Goal: Task Accomplishment & Management: Use online tool/utility

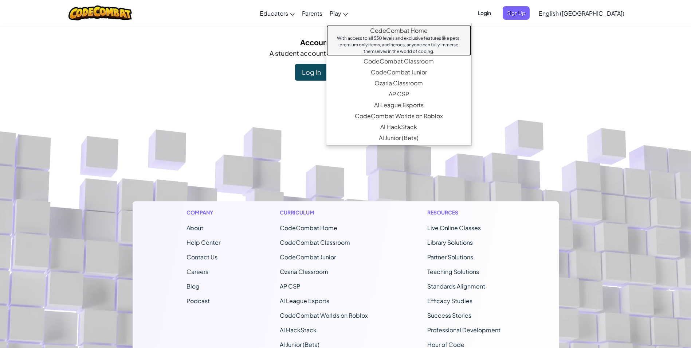
click at [379, 31] on link "CodeCombat Home With access to all 530 levels and exclusive features like pets,…" at bounding box center [398, 40] width 145 height 31
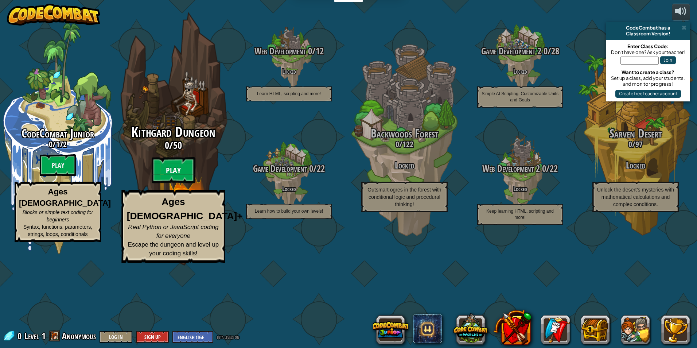
click at [181, 183] on btn "Play" at bounding box center [174, 170] width 44 height 26
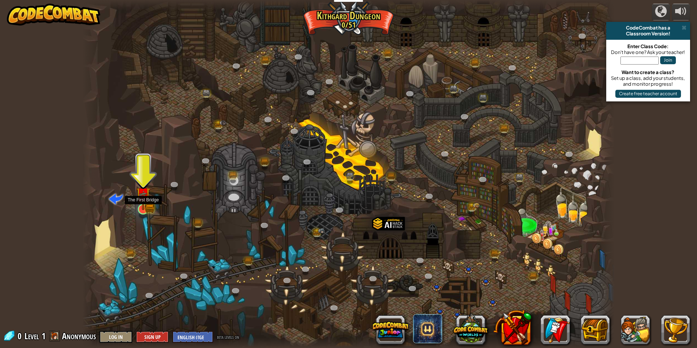
click at [142, 199] on img at bounding box center [143, 194] width 8 height 8
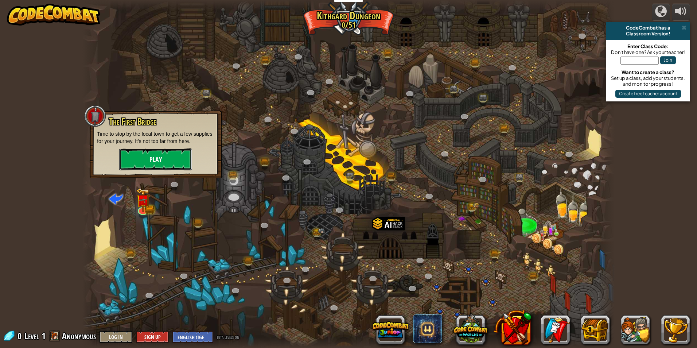
click at [156, 158] on button "Play" at bounding box center [155, 159] width 73 height 22
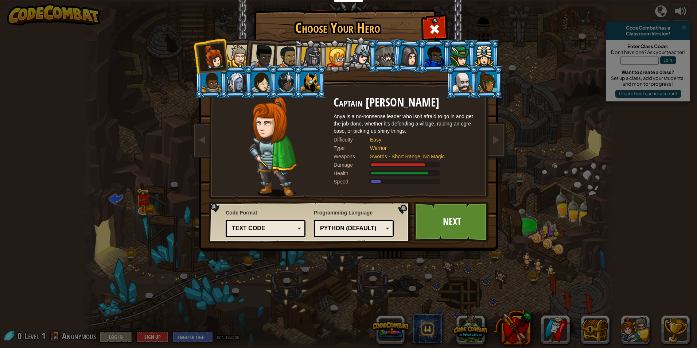
click at [277, 227] on div "Text code" at bounding box center [263, 228] width 63 height 8
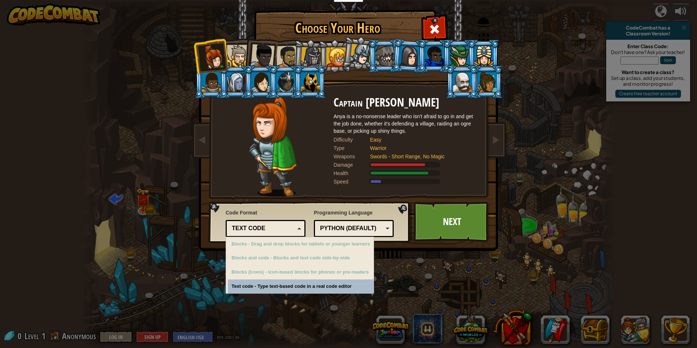
click at [277, 227] on div "Text code" at bounding box center [263, 228] width 63 height 8
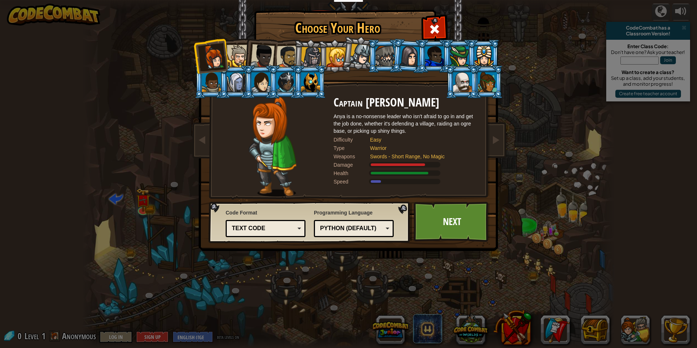
click at [328, 233] on div "Python (Default)" at bounding box center [353, 228] width 70 height 11
click at [337, 300] on div "Choose Your Hero 0 Captain [PERSON_NAME] is a no-nonsense leader who isn't afra…" at bounding box center [348, 174] width 697 height 348
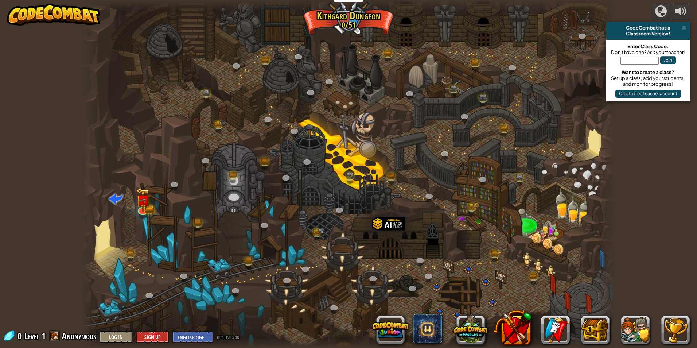
click at [244, 185] on div at bounding box center [348, 174] width 532 height 348
click at [232, 181] on link at bounding box center [233, 177] width 15 height 15
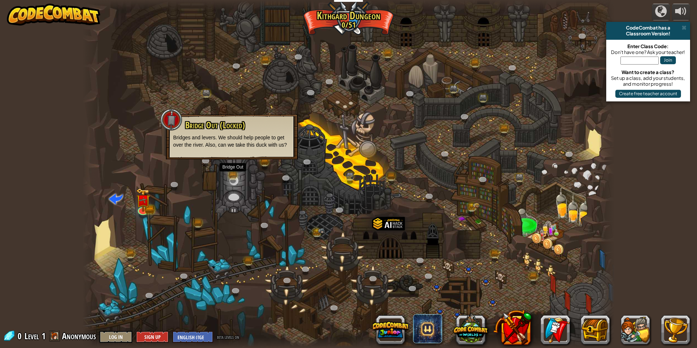
drag, startPoint x: 434, startPoint y: 239, endPoint x: 412, endPoint y: 232, distance: 22.8
click at [434, 239] on div at bounding box center [348, 174] width 532 height 348
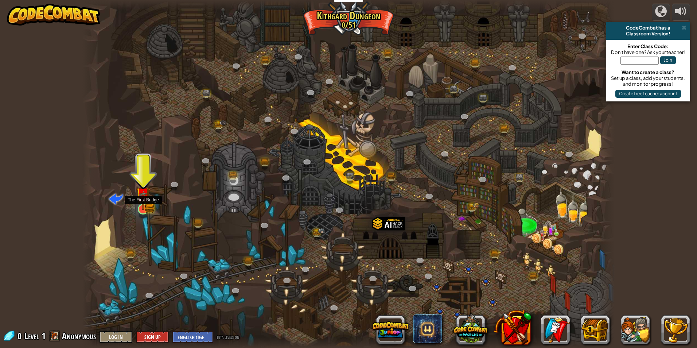
click at [141, 206] on img at bounding box center [143, 195] width 14 height 32
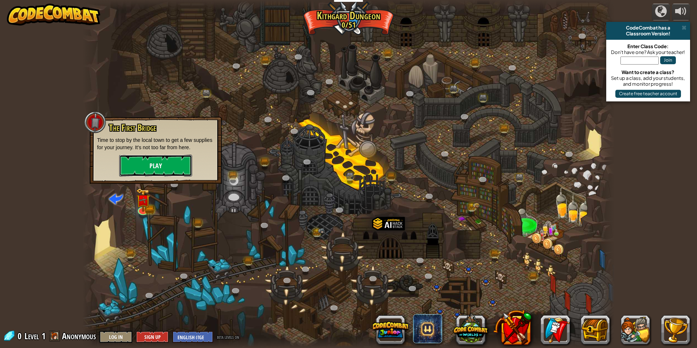
click at [148, 162] on button "Play" at bounding box center [155, 165] width 73 height 22
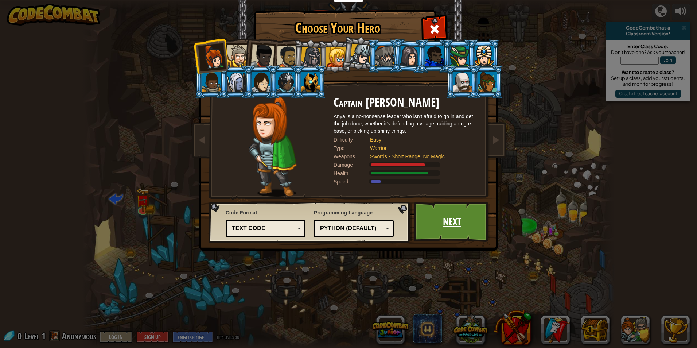
click at [432, 228] on link "Next" at bounding box center [452, 221] width 76 height 40
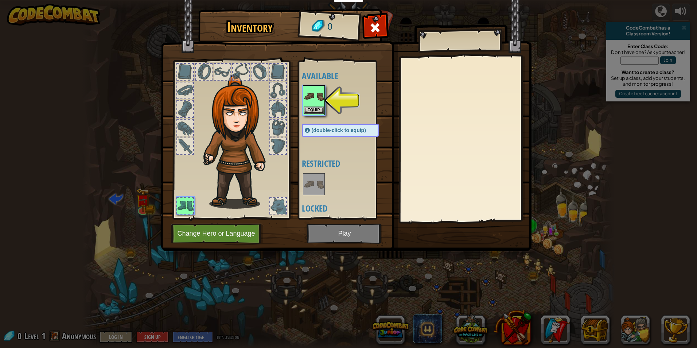
click at [318, 100] on img at bounding box center [314, 96] width 20 height 20
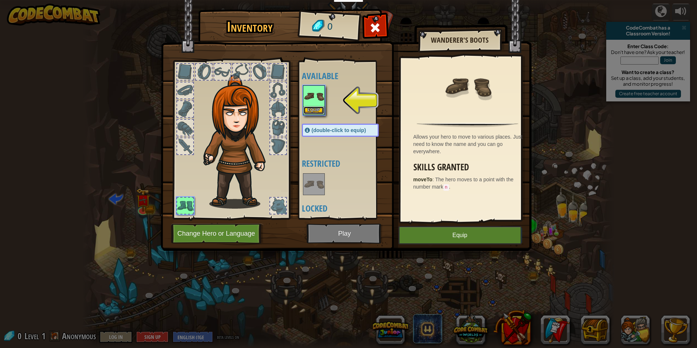
click at [313, 111] on button "Equip" at bounding box center [314, 110] width 20 height 8
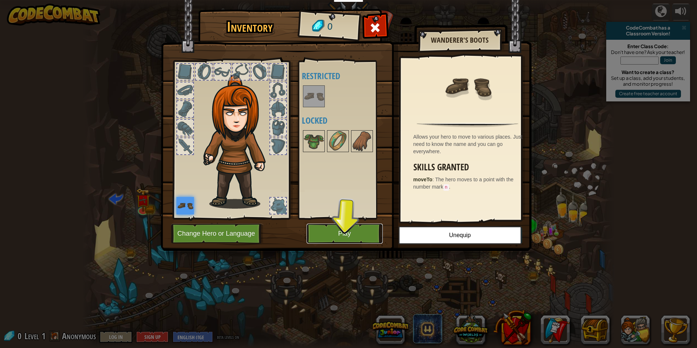
click at [353, 228] on button "Play" at bounding box center [344, 233] width 76 height 20
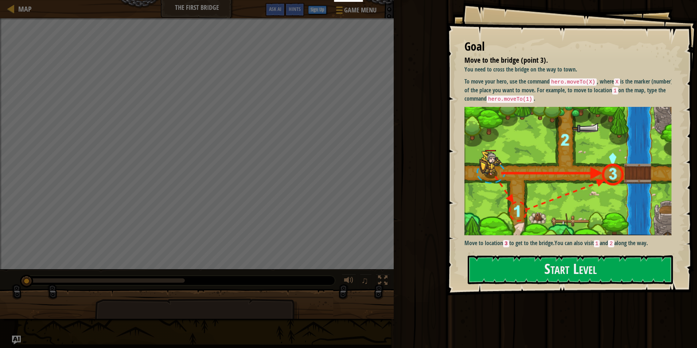
click at [553, 254] on div "Goal Move to the bridge (point 3). You need to cross the bridge on the way to t…" at bounding box center [571, 147] width 251 height 295
click at [562, 269] on button "Start Level" at bounding box center [569, 269] width 205 height 29
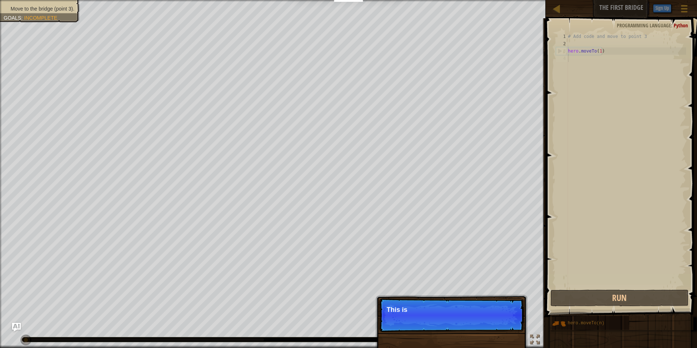
click at [613, 56] on div "# Add code and move to point 3 hero . moveTo ( 1 )" at bounding box center [626, 168] width 120 height 270
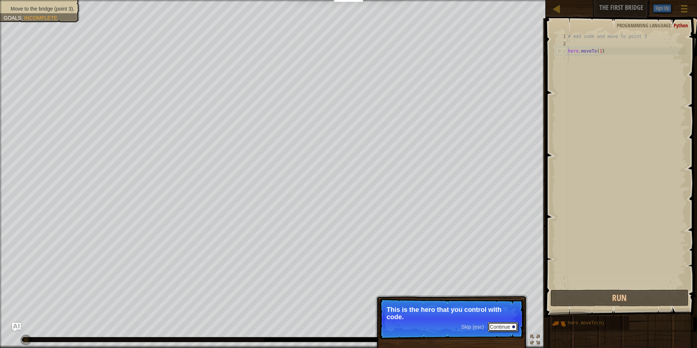
click at [504, 326] on button "Continue" at bounding box center [503, 326] width 30 height 9
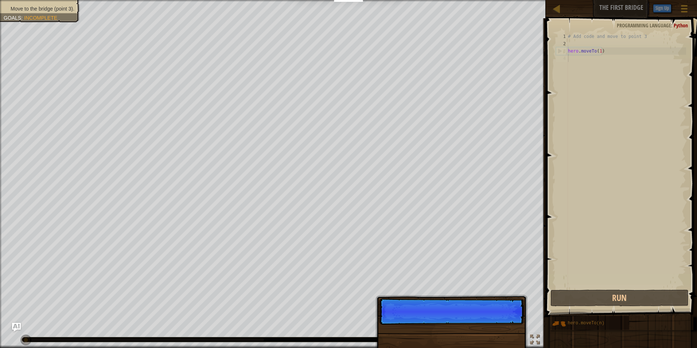
scroll to position [3, 0]
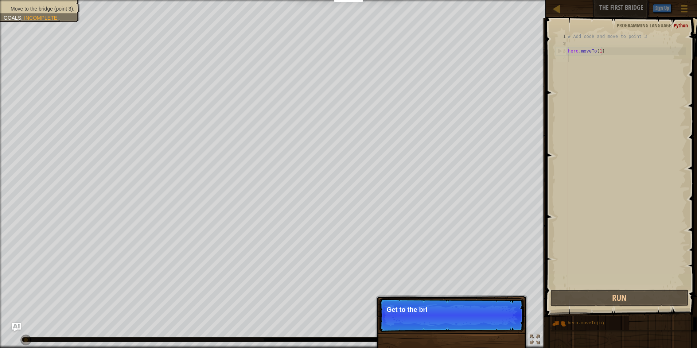
click at [485, 319] on p "Skip (esc) Continue Get to the bri" at bounding box center [451, 315] width 145 height 34
click at [487, 318] on p "Skip (esc) Continue Get to the bridge by" at bounding box center [451, 315] width 145 height 34
click at [495, 320] on p "Skip (esc) Continue Get to the bridge by going to poin" at bounding box center [451, 315] width 145 height 34
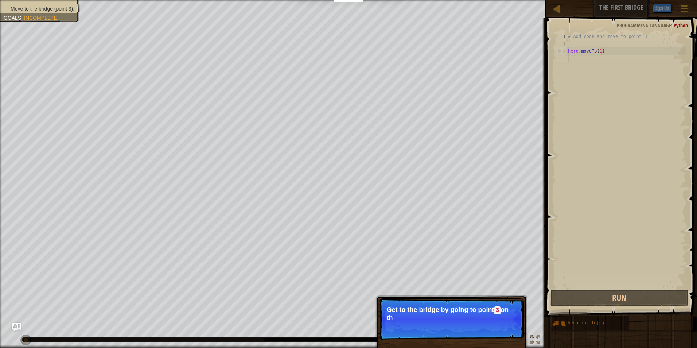
click at [494, 320] on p "Get to the bridge by going to point 3 on th" at bounding box center [451, 313] width 129 height 15
click at [493, 322] on p "Skip (esc) Continue Get to the bridge by going to point 3 on the map." at bounding box center [451, 319] width 145 height 42
click at [496, 326] on button "Continue" at bounding box center [503, 326] width 30 height 9
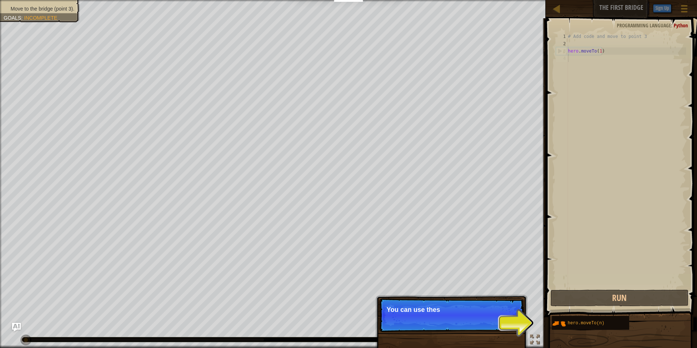
drag, startPoint x: 486, startPoint y: 307, endPoint x: 482, endPoint y: 307, distance: 4.0
click at [485, 308] on p "You can use thes" at bounding box center [451, 309] width 129 height 7
click at [484, 306] on p "You can use these methods. Ri" at bounding box center [451, 309] width 129 height 7
click at [510, 324] on p "Skip (esc) Continue You can use these methods. Right now," at bounding box center [451, 315] width 145 height 34
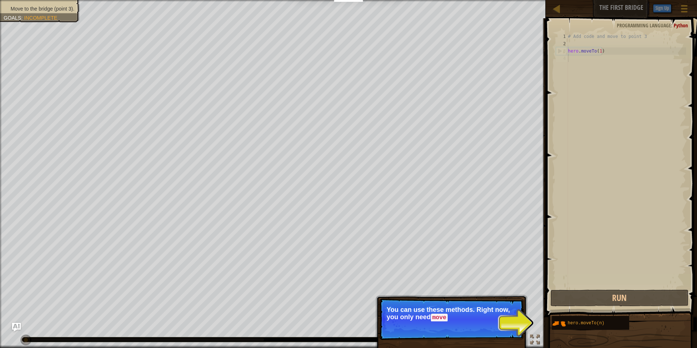
click at [502, 328] on p "Skip (esc) Continue You can use these methods. Right now, you only need move" at bounding box center [451, 319] width 145 height 42
click at [468, 322] on div "Skip (esc) Continue" at bounding box center [489, 326] width 56 height 9
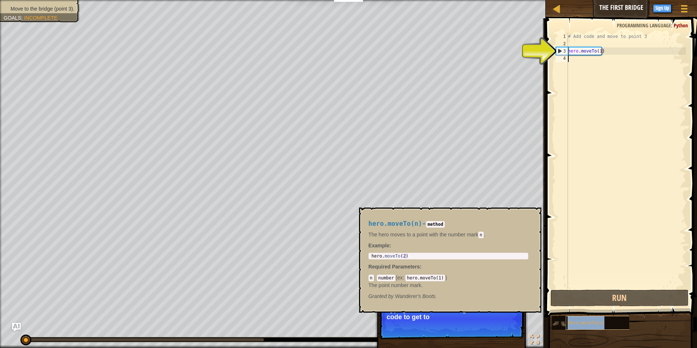
click at [569, 321] on span "hero.moveTo(n)" at bounding box center [585, 322] width 37 height 5
click at [582, 47] on div "# Add code and move to point 3 hero . moveTo ( 1 )" at bounding box center [626, 168] width 120 height 270
type textarea "hero.moveTo(1)"
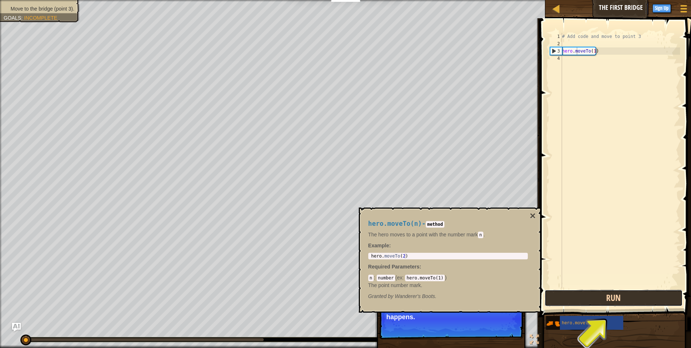
click at [604, 302] on button "Run" at bounding box center [614, 297] width 138 height 17
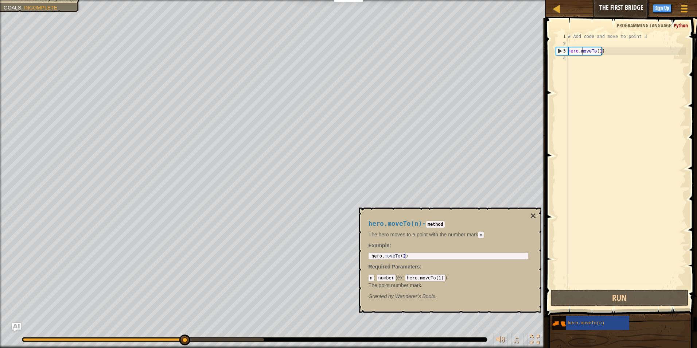
type textarea "hero.moveTo(2)"
drag, startPoint x: 410, startPoint y: 258, endPoint x: 365, endPoint y: 256, distance: 44.8
click at [365, 256] on div "hero.moveTo(n) - method The hero moves to a point with the number [PERSON_NAME]…" at bounding box center [448, 259] width 170 height 93
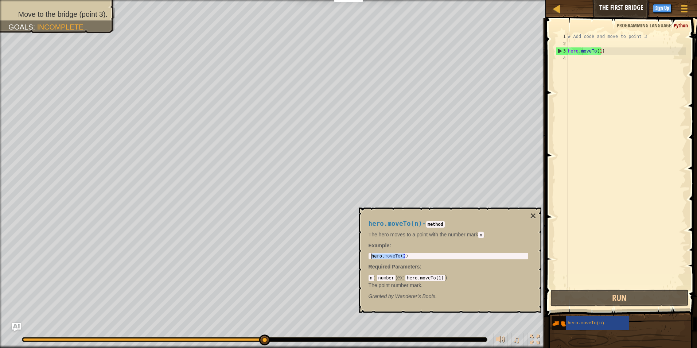
click at [600, 55] on div "# Add code and move to point 3 hero . moveTo ( 1 )" at bounding box center [626, 168] width 120 height 270
paste textarea "hero.moveTo(2)"
type textarea "hero.moveTo(2)"
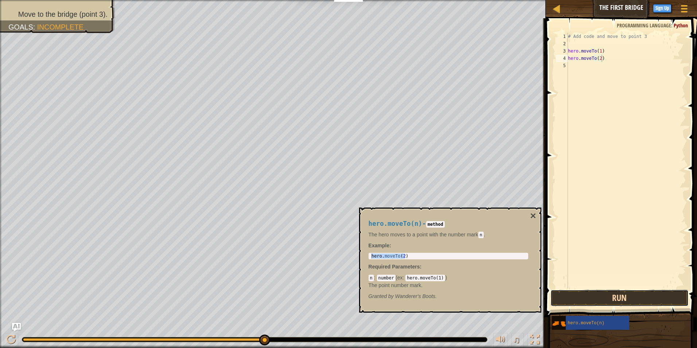
click at [591, 299] on button "Run" at bounding box center [619, 297] width 138 height 17
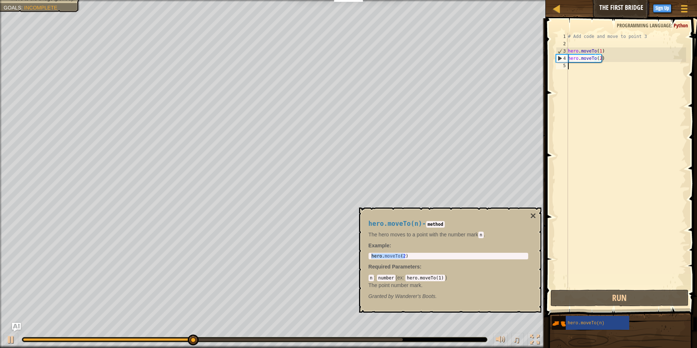
click at [578, 77] on div "# Add code and move to point 3 hero . moveTo ( 1 ) hero . moveTo ( 2 )" at bounding box center [626, 168] width 120 height 270
paste textarea "hero.moveTo(2)"
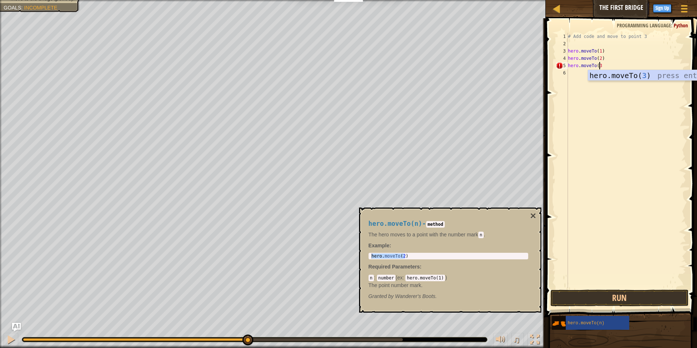
scroll to position [3, 2]
type textarea "hero.moveTo(3)"
click at [607, 294] on button "Run" at bounding box center [619, 297] width 138 height 17
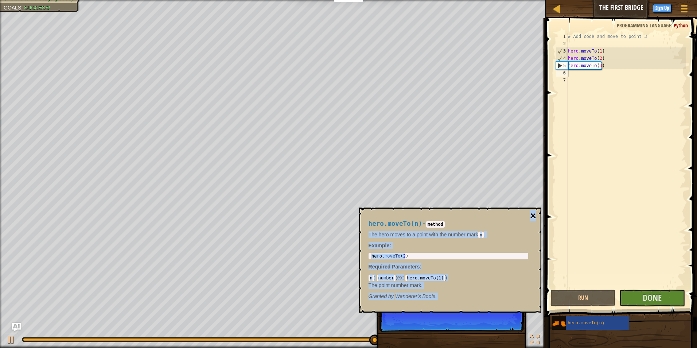
drag, startPoint x: 536, startPoint y: 217, endPoint x: 533, endPoint y: 214, distance: 4.1
click at [533, 214] on div "hero.moveTo(n) - method The hero moves to a point with the number [PERSON_NAME]…" at bounding box center [450, 259] width 182 height 105
click at [533, 214] on button "×" at bounding box center [533, 216] width 6 height 10
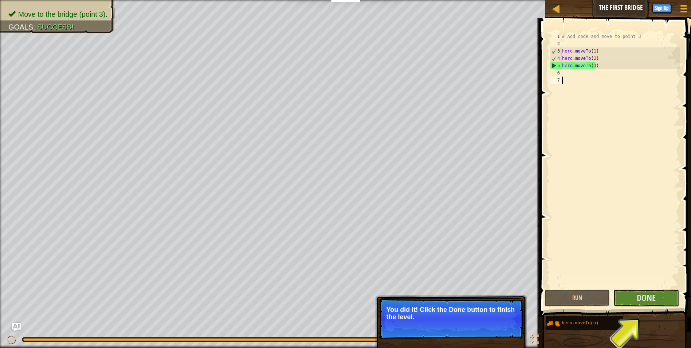
click at [645, 282] on div "# Add code and move to point 3 hero . moveTo ( 1 ) hero . moveTo ( 2 ) hero . m…" at bounding box center [621, 168] width 120 height 270
click at [633, 296] on button "Done" at bounding box center [647, 297] width 66 height 17
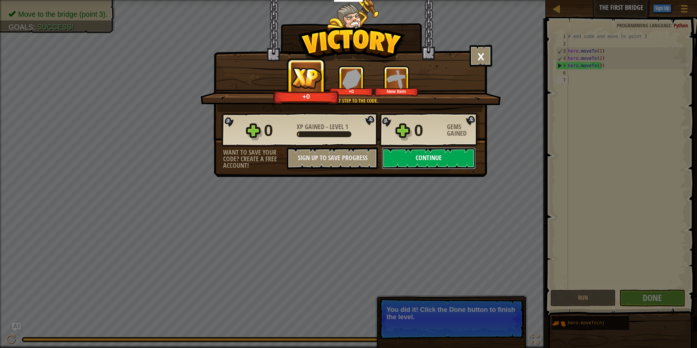
click at [401, 150] on button "Continue" at bounding box center [428, 158] width 94 height 22
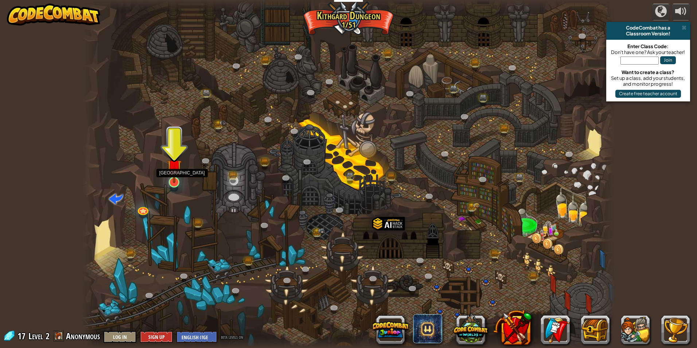
click at [178, 176] on img at bounding box center [174, 166] width 14 height 33
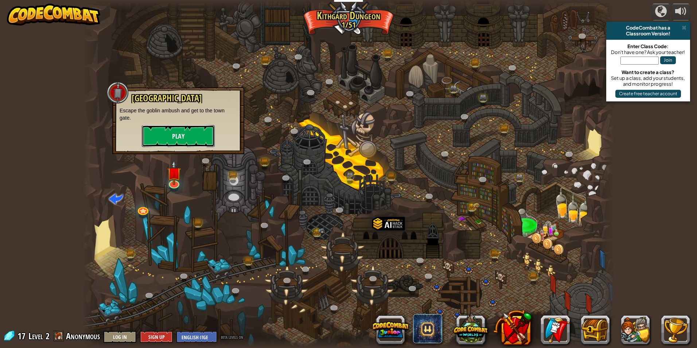
click at [194, 129] on button "Play" at bounding box center [178, 136] width 73 height 22
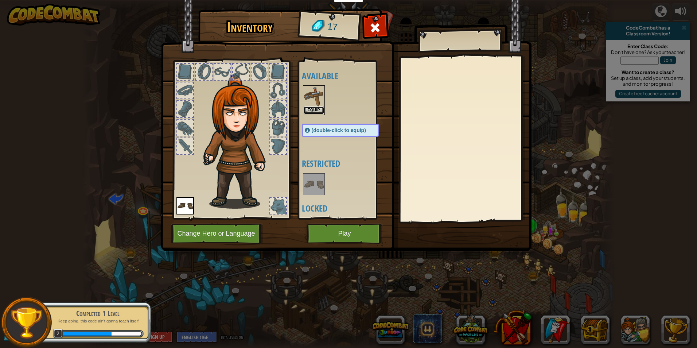
click at [318, 107] on button "Equip" at bounding box center [314, 110] width 20 height 8
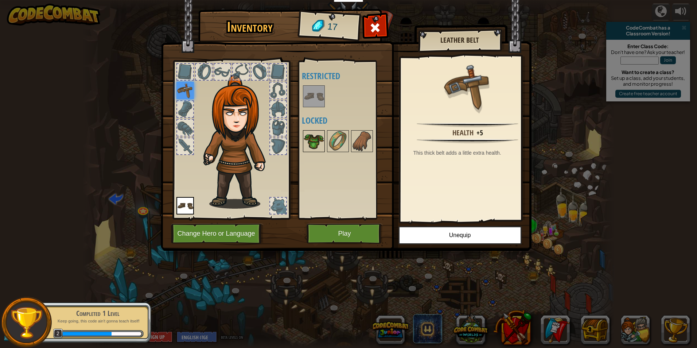
click at [305, 140] on img at bounding box center [314, 141] width 20 height 20
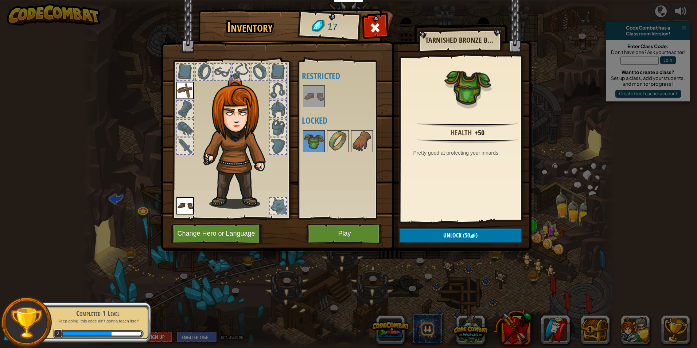
click at [338, 228] on div "Inventory 17 Available Equip (double-click to equip) Restricted Locked Tarnishe…" at bounding box center [348, 131] width 371 height 240
click at [333, 235] on button "Play" at bounding box center [344, 233] width 76 height 20
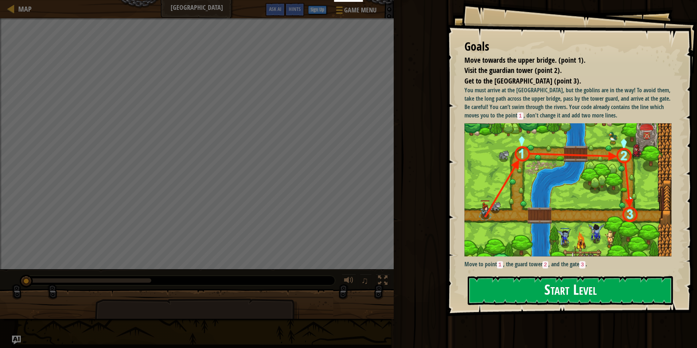
click at [555, 284] on button "Start Level" at bounding box center [569, 290] width 205 height 29
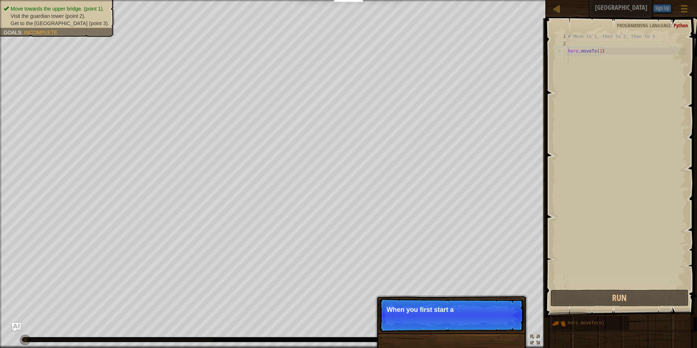
click at [590, 220] on div "# Move to 1, then to 2, then to 3 hero . moveTo ( 1 )" at bounding box center [626, 168] width 120 height 270
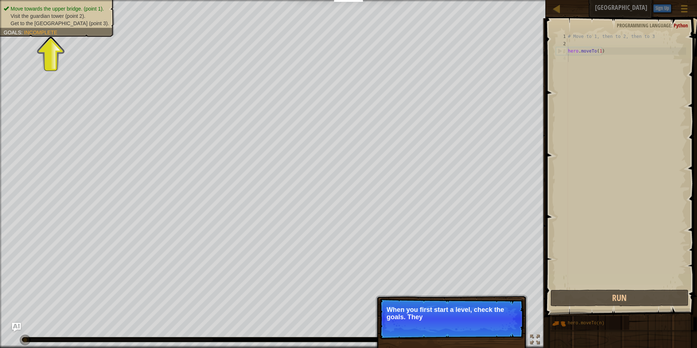
click at [498, 296] on div "Skip (esc) Continue When you first start a level, check the goals. They" at bounding box center [451, 348] width 152 height 108
click at [480, 313] on p "When you first start a level, check the goals. They tell you wha" at bounding box center [451, 313] width 129 height 15
click at [481, 323] on div "Skip (esc) Continue" at bounding box center [489, 326] width 56 height 9
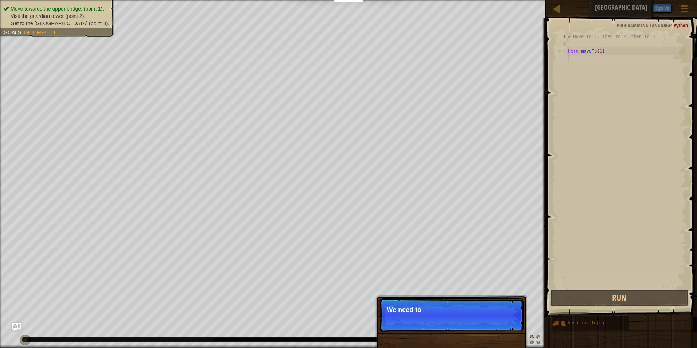
click at [481, 323] on p "Skip (esc) Continue We need to" at bounding box center [451, 315] width 145 height 34
click at [481, 323] on p "Skip (esc) Continue We need to avoid the goblins'" at bounding box center [451, 315] width 145 height 34
click at [481, 323] on div "Skip (esc) Continue" at bounding box center [489, 318] width 56 height 9
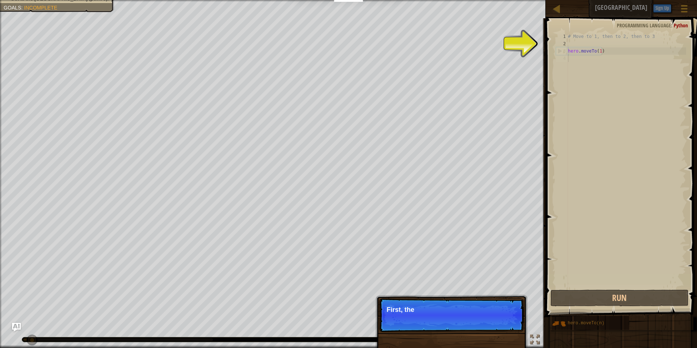
drag, startPoint x: 481, startPoint y: 323, endPoint x: 485, endPoint y: 321, distance: 3.8
click at [485, 321] on p "Skip (esc) Continue First, the" at bounding box center [451, 315] width 145 height 34
click at [485, 321] on p "Skip (esc) Continue First, the hero mo" at bounding box center [451, 315] width 145 height 34
click at [485, 321] on p "Skip (esc) Continue First, the hero moves to" at bounding box center [451, 315] width 145 height 34
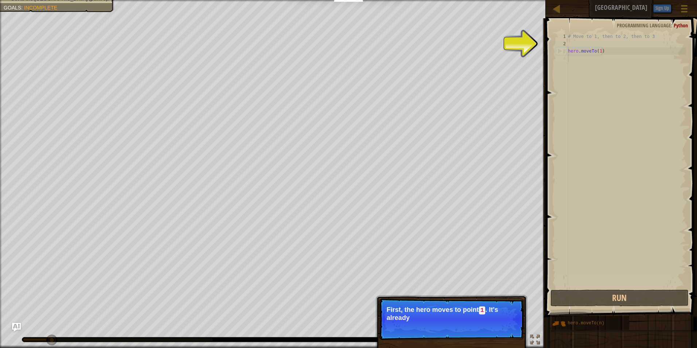
click at [485, 321] on p "Skip (esc) Continue First, the hero moves to point 1 . It's already" at bounding box center [451, 319] width 145 height 42
click at [478, 325] on span "Skip (esc)" at bounding box center [472, 327] width 23 height 6
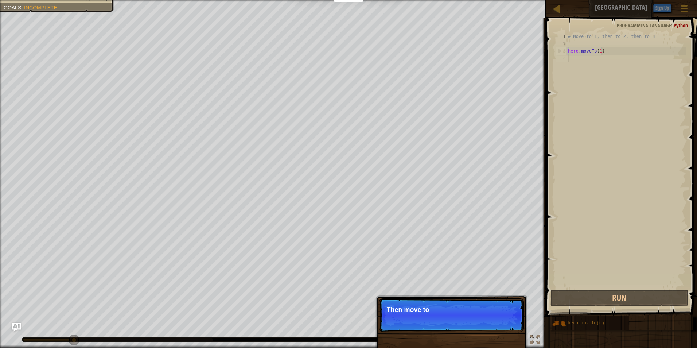
click at [584, 287] on div "# Move to 1, then to 2, then to 3 hero . moveTo ( 1 )" at bounding box center [626, 168] width 120 height 270
click at [505, 304] on p "Skip (esc) Continue Then move to the Guard tow" at bounding box center [451, 315] width 145 height 34
click at [504, 305] on p "Skip (esc) Continue Then move to the Guard tow" at bounding box center [451, 315] width 145 height 34
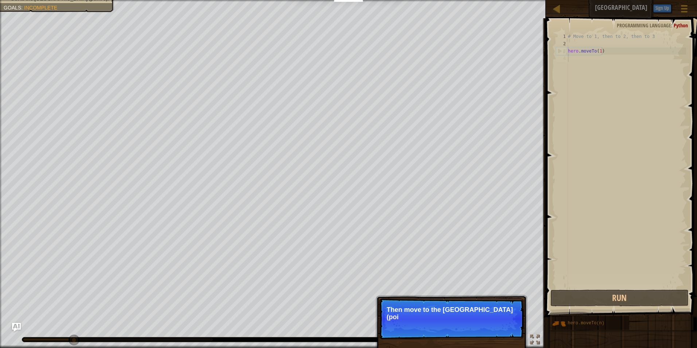
click at [504, 305] on p "Skip (esc) Continue Then move to the [GEOGRAPHIC_DATA] (poi" at bounding box center [451, 318] width 145 height 41
click at [504, 305] on p "Skip (esc) Continue Then move to the [GEOGRAPHIC_DATA] (point 2)," at bounding box center [451, 318] width 145 height 41
click at [504, 305] on p "Skip (esc) Continue Then move to the [GEOGRAPHIC_DATA] (point 2), and fin" at bounding box center [451, 318] width 145 height 41
click at [504, 305] on p "Skip (esc) Continue Then move to the [GEOGRAPHIC_DATA] (point 2), and finally t" at bounding box center [451, 318] width 145 height 41
click at [504, 305] on p "Skip (esc) Continue Then move to the [GEOGRAPHIC_DATA] (point 2), and finally t…" at bounding box center [451, 318] width 145 height 41
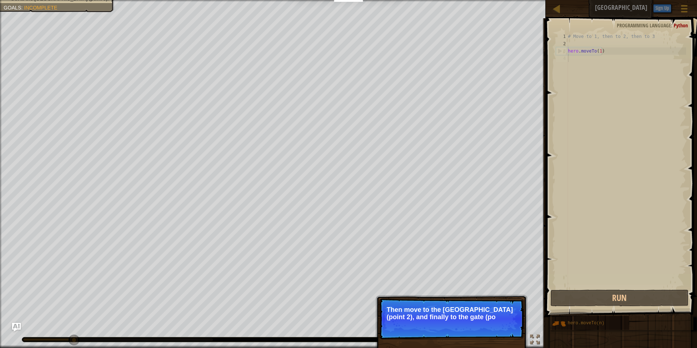
click at [504, 305] on p "Skip (esc) Continue Then move to the [GEOGRAPHIC_DATA] (point 2), and finally t…" at bounding box center [451, 318] width 145 height 41
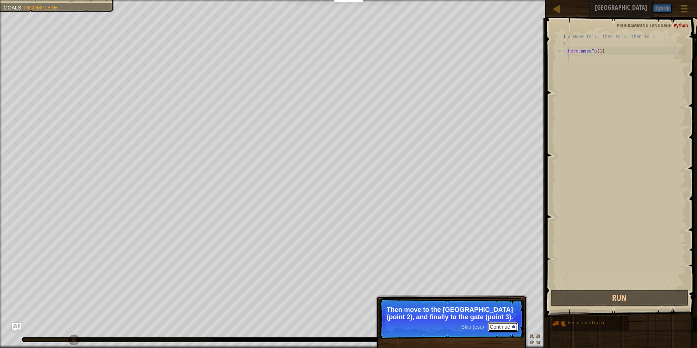
click at [506, 325] on button "Continue" at bounding box center [503, 326] width 30 height 9
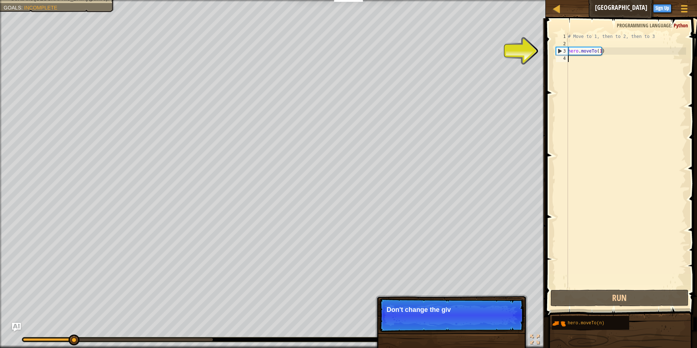
click at [577, 60] on div "# Move to 1, then to 2, then to 3 hero . moveTo ( 1 )" at bounding box center [626, 168] width 120 height 270
click at [572, 61] on div "# Move to 1, then to 2, then to 3 hero . moveTo ( 1 )" at bounding box center [626, 168] width 120 height 270
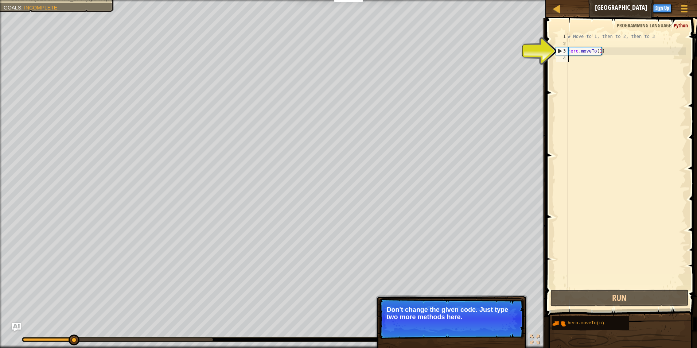
click at [584, 41] on div "# Move to 1, then to 2, then to 3 hero . moveTo ( 1 )" at bounding box center [626, 168] width 120 height 270
click at [587, 49] on div "# Move to 1, then to 2, then to 3 hero . moveTo ( 1 )" at bounding box center [626, 168] width 120 height 270
type textarea "hero.moveTo(1)"
drag, startPoint x: 573, startPoint y: 63, endPoint x: 574, endPoint y: 57, distance: 5.9
click at [574, 60] on div "# Move to 1, then to 2, then to 3 hero . moveTo ( 1 )" at bounding box center [626, 168] width 120 height 270
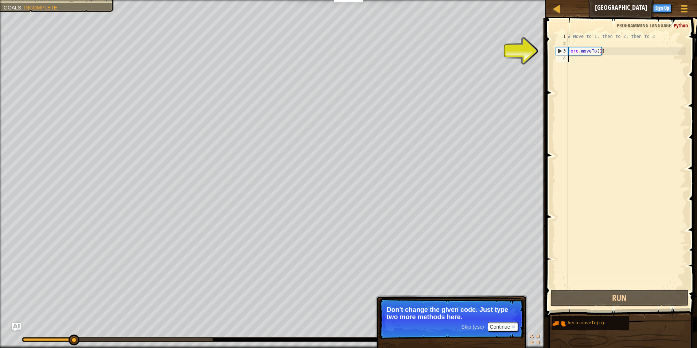
paste textarea "hero.moveTo(2)"
type textarea "hero.moveTo(2)"
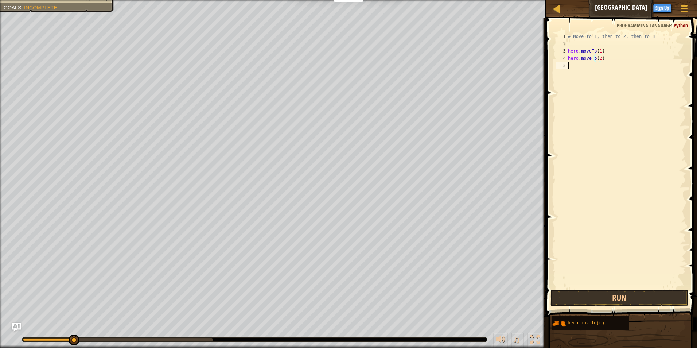
click at [570, 69] on div "# Move to 1, then to 2, then to 3 hero . moveTo ( 1 ) hero . moveTo ( 2 )" at bounding box center [626, 168] width 120 height 270
paste textarea "hero.moveTo(2)"
type textarea "hero.moveTo(3)"
click at [607, 298] on button "Run" at bounding box center [619, 297] width 138 height 17
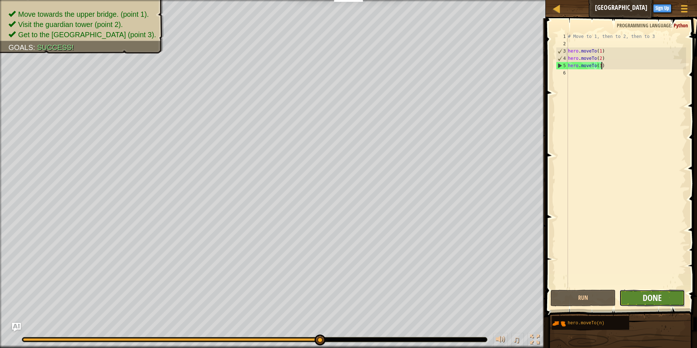
click at [653, 298] on span "Done" at bounding box center [651, 297] width 19 height 12
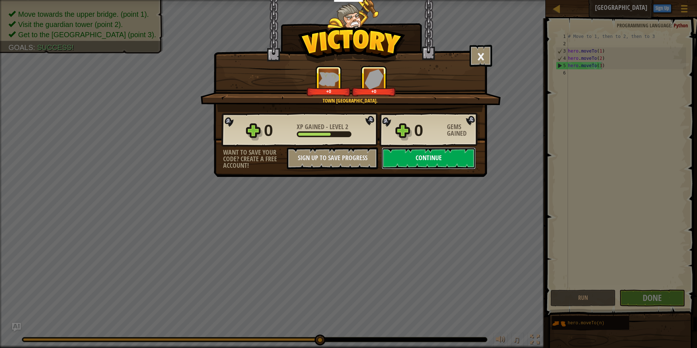
click at [406, 155] on button "Continue" at bounding box center [428, 158] width 94 height 22
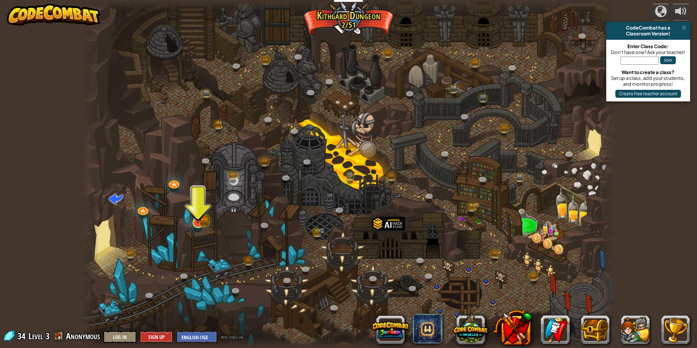
drag, startPoint x: 200, startPoint y: 200, endPoint x: 199, endPoint y: 207, distance: 6.7
click at [199, 207] on div "Twisted Canyon (Locked) Challenge: collect the most gold using all the programm…" at bounding box center [348, 174] width 532 height 348
click at [203, 213] on img at bounding box center [198, 208] width 14 height 32
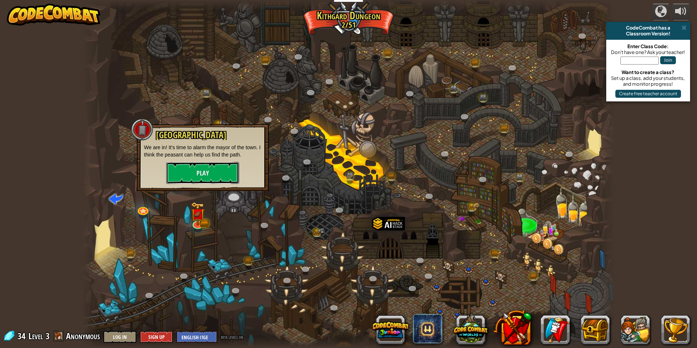
click at [205, 179] on button "Play" at bounding box center [202, 173] width 73 height 22
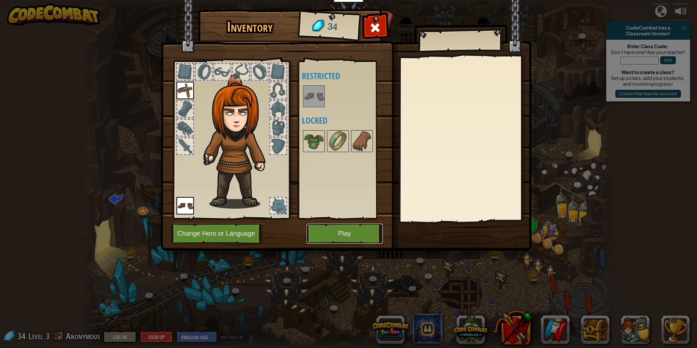
click at [340, 242] on button "Play" at bounding box center [344, 233] width 76 height 20
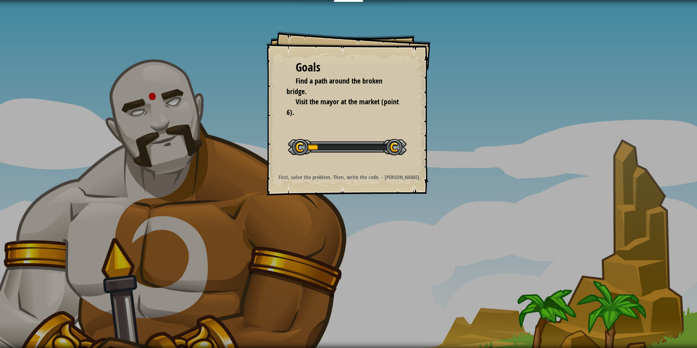
click at [325, 91] on li "Find a path around the broken bridge." at bounding box center [342, 86] width 113 height 21
click at [318, 105] on span "Visit the mayor at the market (point 6)." at bounding box center [342, 107] width 112 height 20
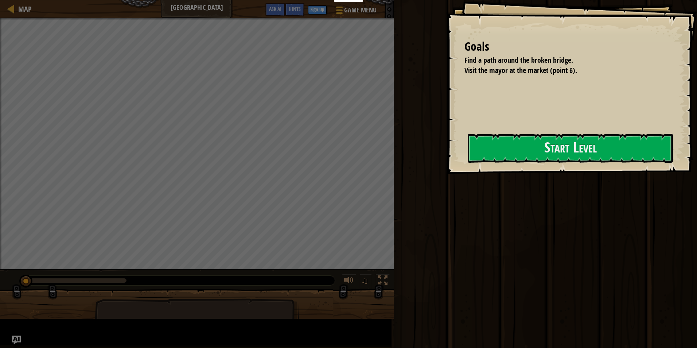
click at [464, 65] on span "Find a path around the broken bridge." at bounding box center [518, 60] width 109 height 10
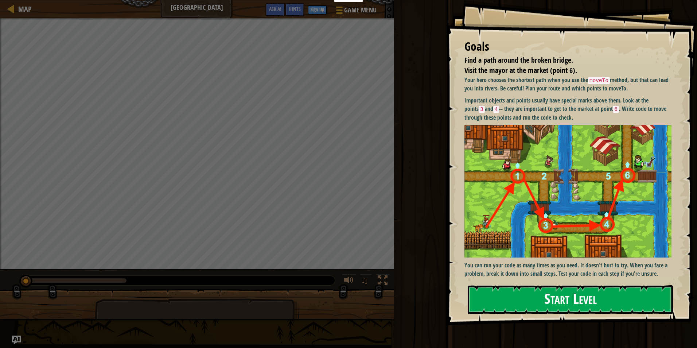
click at [555, 151] on img at bounding box center [570, 191] width 212 height 132
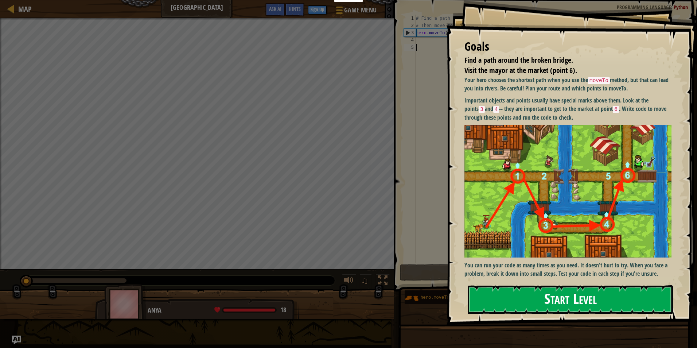
click at [573, 308] on button "Start Level" at bounding box center [569, 299] width 205 height 29
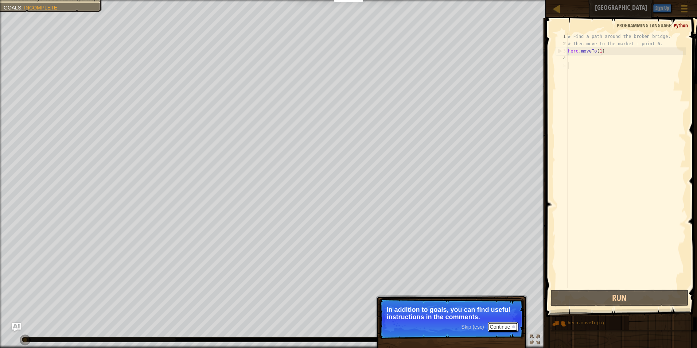
click at [508, 328] on button "Continue" at bounding box center [503, 326] width 30 height 9
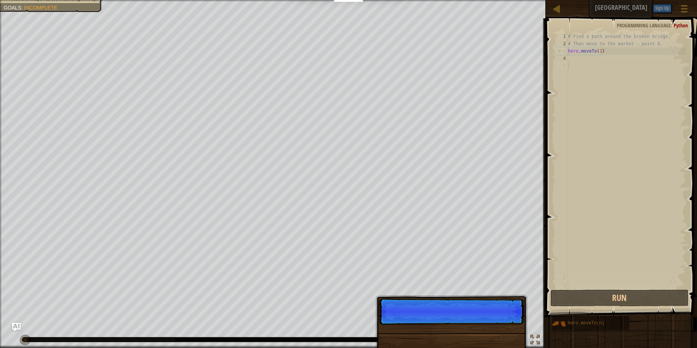
scroll to position [3, 0]
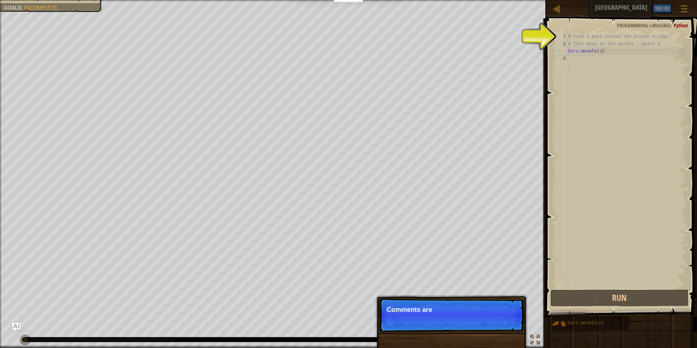
click at [502, 323] on p "Skip (esc) Continue Comments are" at bounding box center [451, 315] width 145 height 34
click at [583, 81] on div "# Find a path around the broken bridge. # Then move to the market - point 6. he…" at bounding box center [626, 168] width 120 height 270
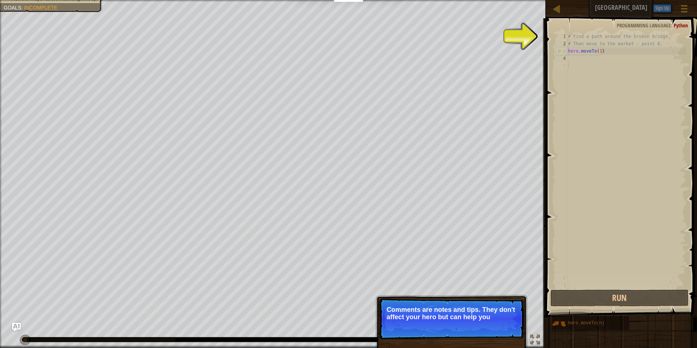
click at [475, 336] on p "Skip (esc) Continue Comments are notes and tips. They don't affect your hero bu…" at bounding box center [451, 318] width 145 height 41
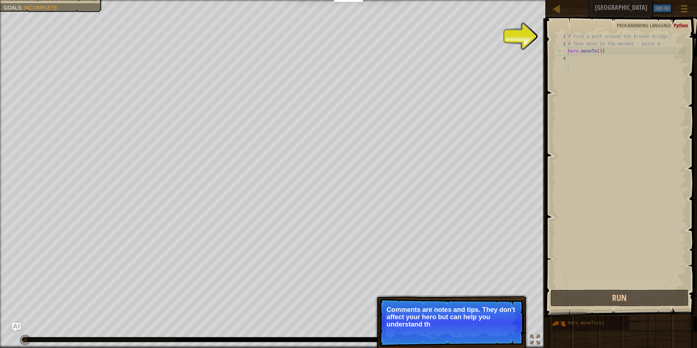
click at [484, 337] on p "Skip (esc) Continue Comments are notes and tips. They don't affect your hero bu…" at bounding box center [451, 322] width 145 height 48
click at [480, 330] on div "Skip (esc) Continue" at bounding box center [489, 333] width 56 height 9
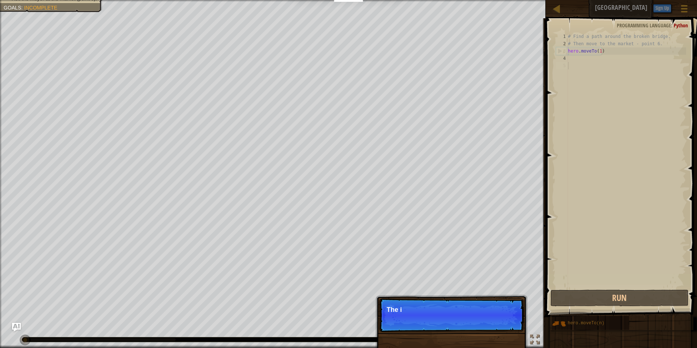
click at [480, 330] on p "Skip (esc) Continue The i" at bounding box center [451, 315] width 145 height 34
click at [480, 330] on p "Skip (esc) Continue The importan" at bounding box center [451, 315] width 145 height 34
click at [474, 328] on p "Skip (esc) Continue The important objec" at bounding box center [451, 315] width 145 height 34
drag, startPoint x: 465, startPoint y: 323, endPoint x: 472, endPoint y: 317, distance: 8.5
click at [474, 325] on p "Skip (esc) Continue The important objects and" at bounding box center [451, 315] width 145 height 34
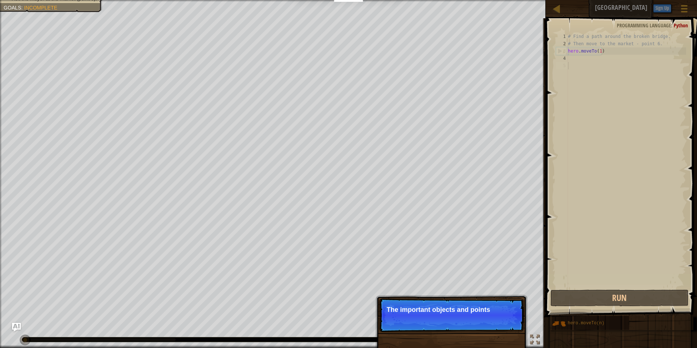
click at [472, 317] on p "Skip (esc) Continue The important objects and points" at bounding box center [451, 315] width 145 height 34
drag, startPoint x: 471, startPoint y: 316, endPoint x: 475, endPoint y: 313, distance: 5.1
click at [473, 316] on p "Skip (esc) Continue The important objects and points usual" at bounding box center [451, 315] width 145 height 34
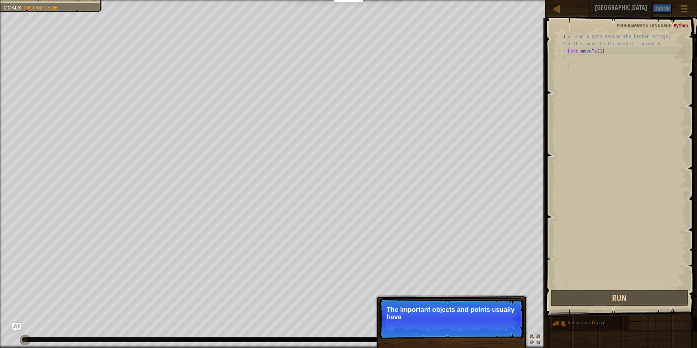
click at [475, 313] on p "The important objects and points usually have" at bounding box center [451, 313] width 129 height 15
click at [475, 313] on p "The important objects and points usually have special" at bounding box center [451, 313] width 129 height 15
click at [475, 313] on p "The important objects and points usually have special marks" at bounding box center [451, 313] width 129 height 15
click at [475, 313] on p "The important objects and points usually have special marks above" at bounding box center [451, 313] width 129 height 15
click at [475, 313] on p "The important objects and points usually have special marks above them." at bounding box center [451, 313] width 129 height 15
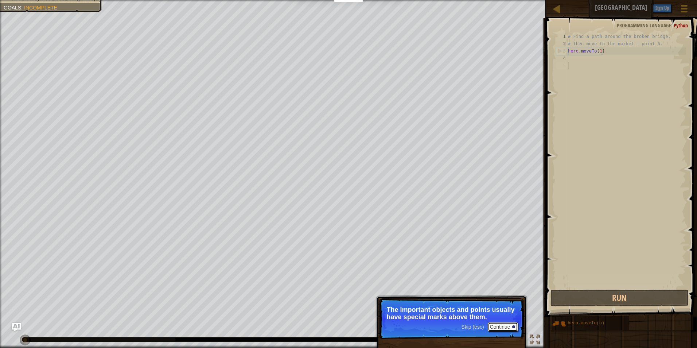
click at [497, 326] on button "Continue" at bounding box center [503, 326] width 30 height 9
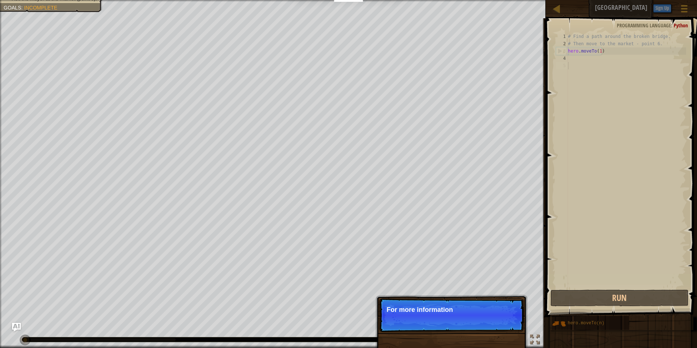
drag, startPoint x: 484, startPoint y: 311, endPoint x: 480, endPoint y: 313, distance: 4.2
click at [481, 313] on p "Skip (esc) Continue For more information" at bounding box center [451, 315] width 145 height 34
click at [477, 314] on p "Skip (esc) Continue For more information, read" at bounding box center [451, 315] width 145 height 34
click at [477, 314] on p "Skip (esc) Continue For more information, read the HI" at bounding box center [451, 315] width 145 height 34
click at [477, 314] on p "Skip (esc) Continue For more information, read the HINTS." at bounding box center [451, 315] width 145 height 34
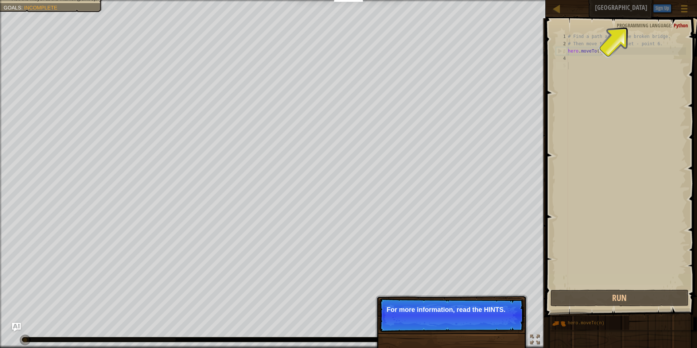
click at [477, 314] on p "Skip (esc) Continue For more information, read the HINTS." at bounding box center [451, 315] width 145 height 34
click at [487, 333] on div "Skip (esc) Continue For more information, read the HINTS." at bounding box center [451, 352] width 152 height 108
drag, startPoint x: 494, startPoint y: 322, endPoint x: 500, endPoint y: 321, distance: 6.6
click at [498, 321] on button "Continue" at bounding box center [503, 318] width 30 height 9
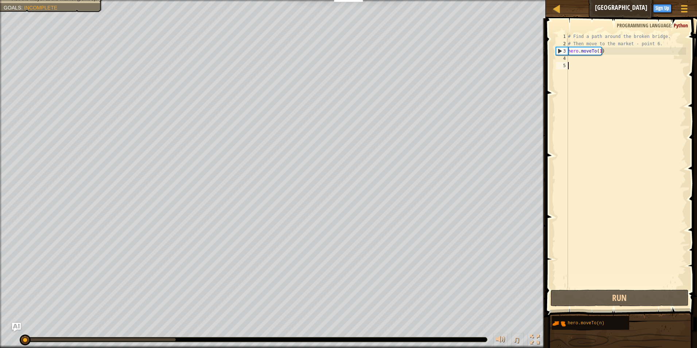
click at [584, 69] on div "# Find a path around the broken bridge. # Then move to the market - point 6. he…" at bounding box center [626, 168] width 120 height 270
drag, startPoint x: 574, startPoint y: 61, endPoint x: 571, endPoint y: 62, distance: 3.8
click at [573, 61] on div "# Find a path around the broken bridge. # Then move to the market - point 6. he…" at bounding box center [626, 168] width 120 height 270
paste textarea "hero.moveTo(2)"
type textarea "hero.moveTo(2)"
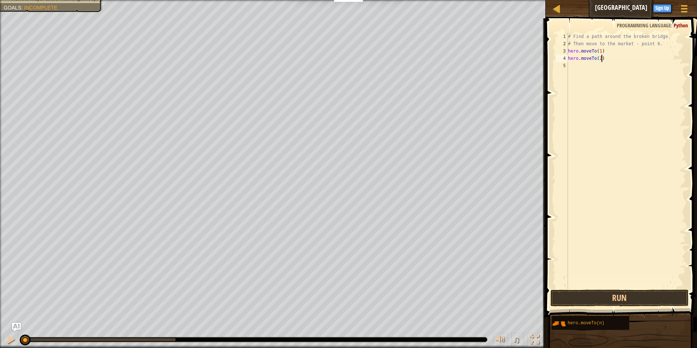
click at [573, 69] on div "# Find a path around the broken bridge. # Then move to the market - point 6. he…" at bounding box center [626, 168] width 120 height 270
paste textarea "hero.moveTo(2)"
type textarea "hero.moveTo(3"
click at [573, 72] on div "# Find a path around the broken bridge. # Then move to the market - point 6. he…" at bounding box center [626, 168] width 120 height 270
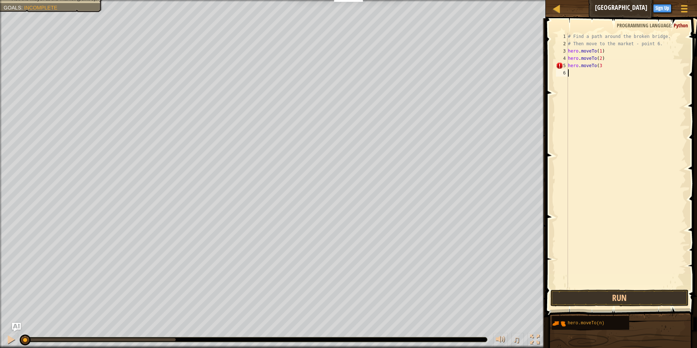
scroll to position [3, 0]
drag, startPoint x: 599, startPoint y: 66, endPoint x: 620, endPoint y: 71, distance: 21.3
click at [600, 66] on div "# Find a path around the broken bridge. # Then move to the market - point 6. he…" at bounding box center [626, 168] width 120 height 270
type textarea "hero.moveTo(3)"
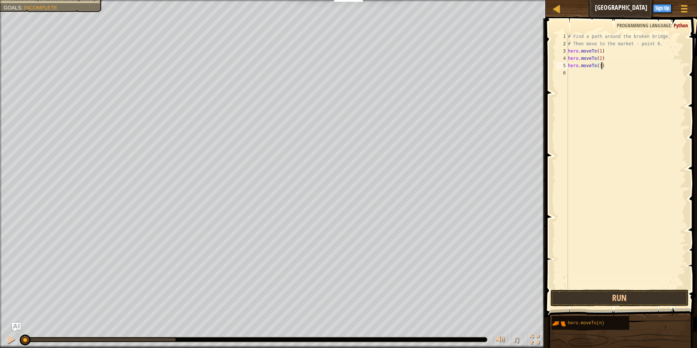
click at [574, 77] on div "# Find a path around the broken bridge. # Then move to the market - point 6. he…" at bounding box center [626, 168] width 120 height 270
paste textarea "hero.moveTo(2)"
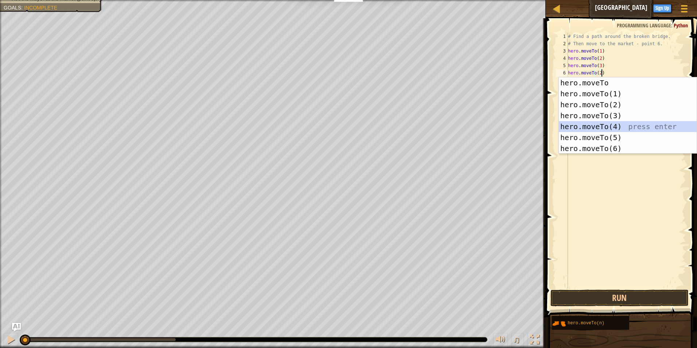
click at [590, 122] on div "hero.moveTo press enter hero.moveTo(1) press enter hero.moveTo(2) press enter h…" at bounding box center [628, 126] width 138 height 98
type textarea "hero.moveTo(2)hero.moveTo(4)"
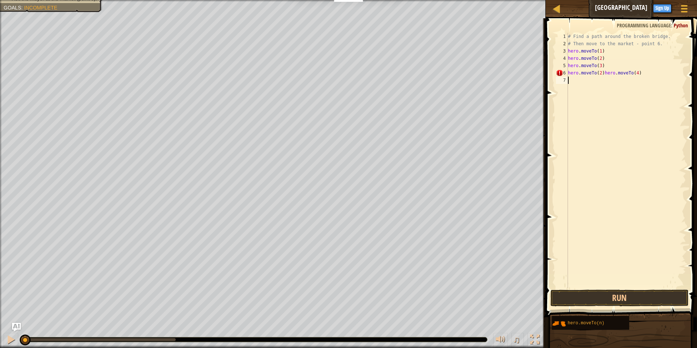
click at [583, 84] on div "# Find a path around the broken bridge. # Then move to the market - point 6. he…" at bounding box center [626, 168] width 120 height 270
click at [639, 74] on div "# Find a path around the broken bridge. # Then move to the market - point 6. he…" at bounding box center [626, 168] width 120 height 270
click at [600, 73] on div "# Find a path around the broken bridge. # Then move to the market - point 6. he…" at bounding box center [626, 168] width 120 height 270
type textarea "hero.moveTo(4)"
click at [579, 78] on div "# Find a path around the broken bridge. # Then move to the market - point 6. he…" at bounding box center [626, 168] width 120 height 270
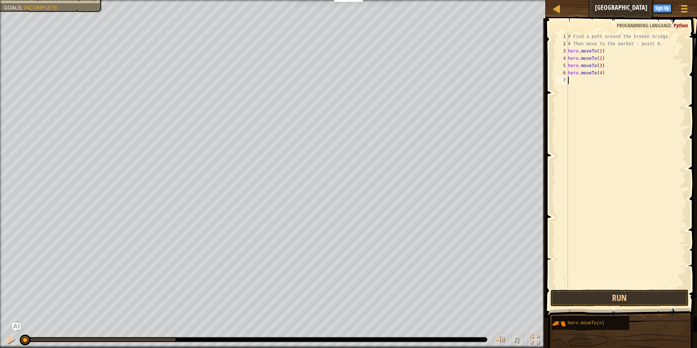
paste textarea "hero.moveTo(2)"
type textarea "hero.moveTo(5)"
click at [567, 87] on div "8" at bounding box center [562, 87] width 12 height 7
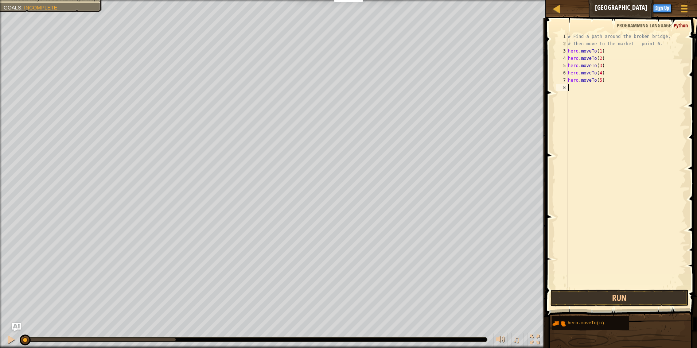
paste textarea "hero.moveTo(2)"
type textarea "hero.moveTo(6)"
click at [615, 289] on span at bounding box center [621, 157] width 157 height 320
click at [617, 298] on button "Run" at bounding box center [619, 297] width 138 height 17
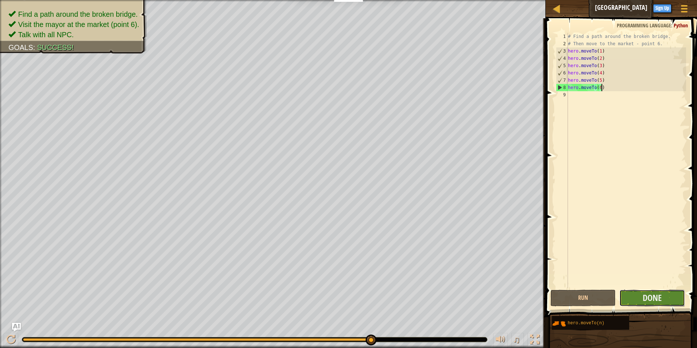
click at [656, 305] on button "Done" at bounding box center [652, 297] width 66 height 17
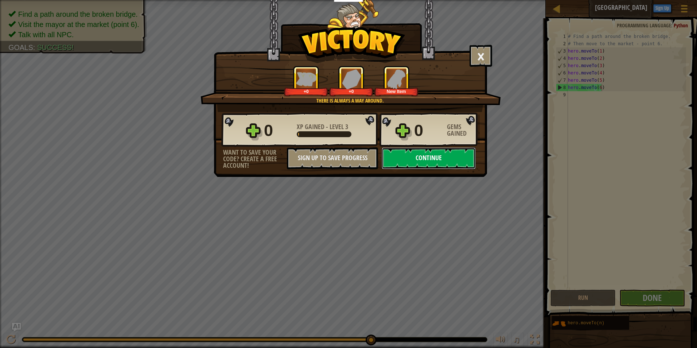
click at [400, 161] on button "Continue" at bounding box center [428, 158] width 94 height 22
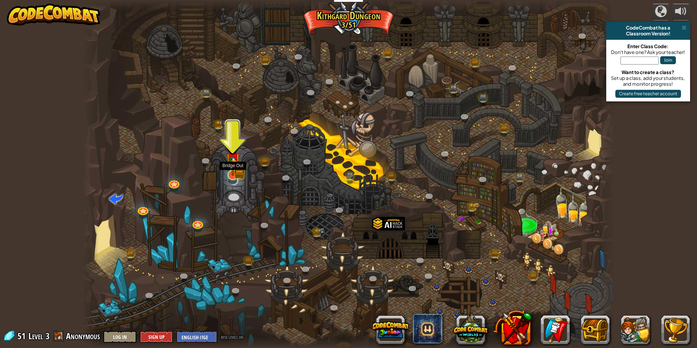
click at [231, 172] on img at bounding box center [233, 160] width 14 height 32
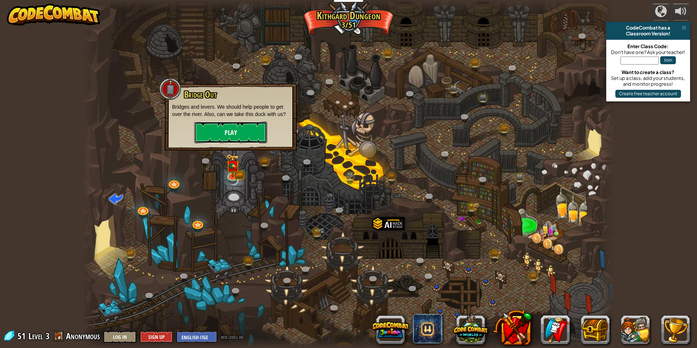
click at [235, 134] on button "Play" at bounding box center [230, 132] width 73 height 22
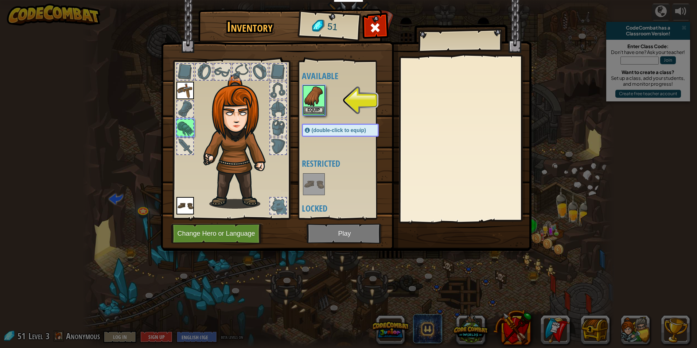
click at [316, 106] on img at bounding box center [314, 96] width 20 height 20
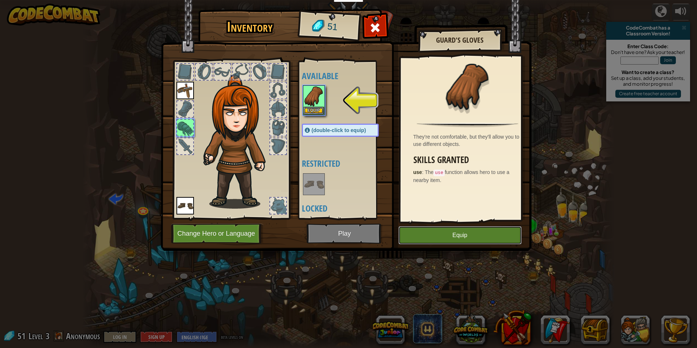
click at [474, 229] on button "Equip" at bounding box center [459, 235] width 123 height 18
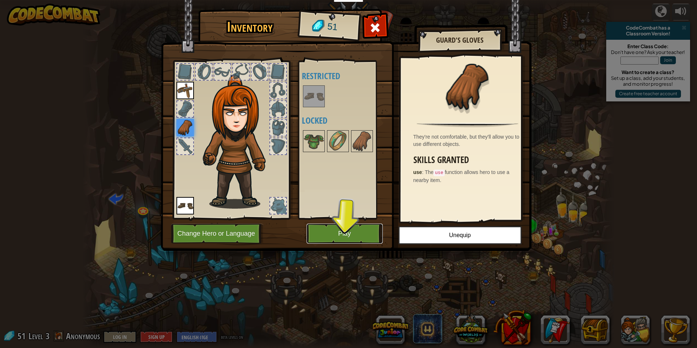
click at [321, 230] on button "Play" at bounding box center [344, 233] width 76 height 20
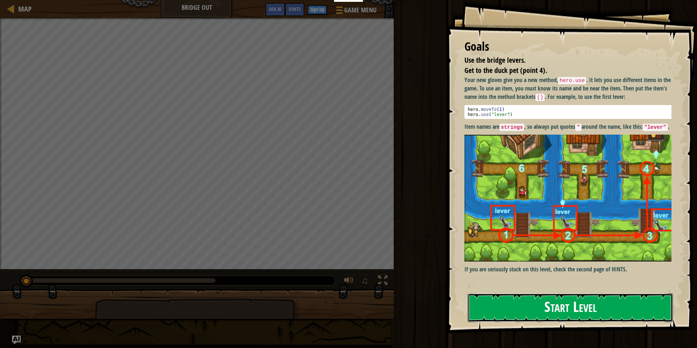
click at [563, 308] on button "Start Level" at bounding box center [569, 307] width 205 height 29
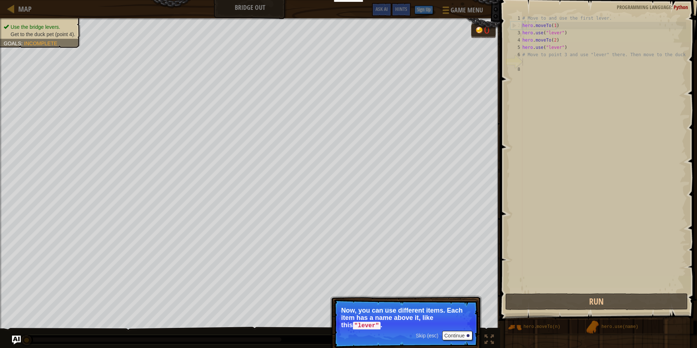
click at [463, 330] on p "Skip (esc) Continue Now, you can use different items. Each item has a name abov…" at bounding box center [405, 323] width 145 height 49
click at [460, 335] on button "Continue" at bounding box center [457, 334] width 30 height 9
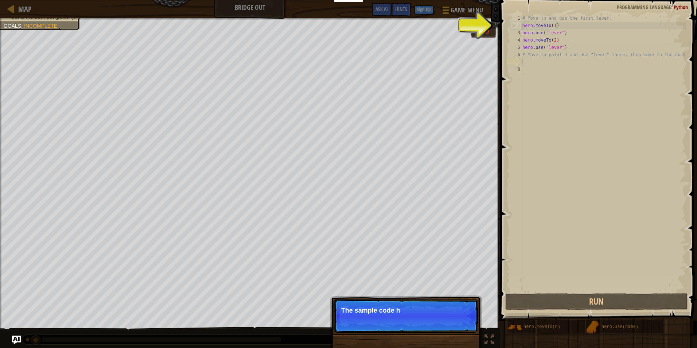
click at [397, 324] on p "Skip (esc) Continue The sample code h" at bounding box center [405, 316] width 145 height 34
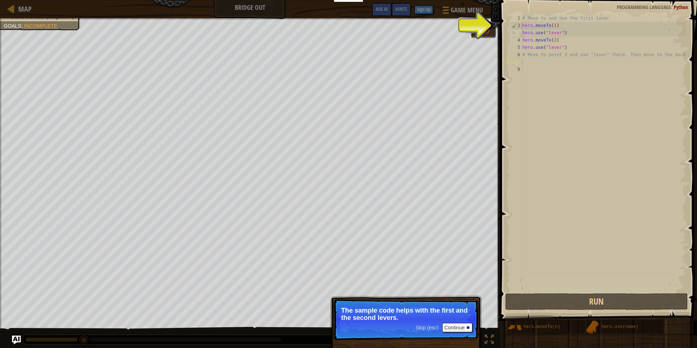
click at [453, 332] on p "Skip (esc) Continue The sample code helps with the first and the second levers." at bounding box center [405, 319] width 145 height 41
drag, startPoint x: 453, startPoint y: 325, endPoint x: 450, endPoint y: 329, distance: 5.5
click at [453, 325] on button "Continue" at bounding box center [457, 326] width 30 height 9
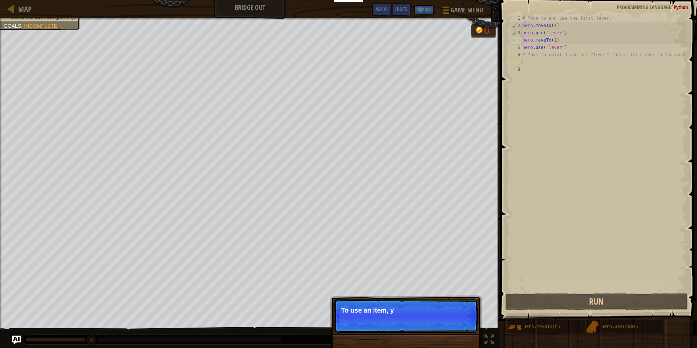
drag, startPoint x: 468, startPoint y: 320, endPoint x: 440, endPoint y: 323, distance: 28.6
click at [468, 320] on p "Skip (esc) Continue To use an item, y" at bounding box center [405, 316] width 145 height 34
drag, startPoint x: 440, startPoint y: 323, endPoint x: 438, endPoint y: 328, distance: 5.5
click at [438, 328] on p "Skip (esc) Continue To use an item, you need" at bounding box center [405, 316] width 145 height 34
click at [438, 328] on p "Skip (esc) Continue To use an item, you need to be" at bounding box center [405, 316] width 145 height 34
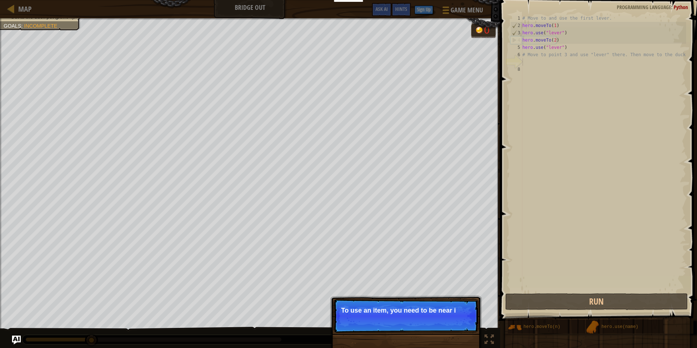
click at [438, 328] on p "Skip (esc) Continue To use an item, you need to be near i" at bounding box center [405, 316] width 145 height 34
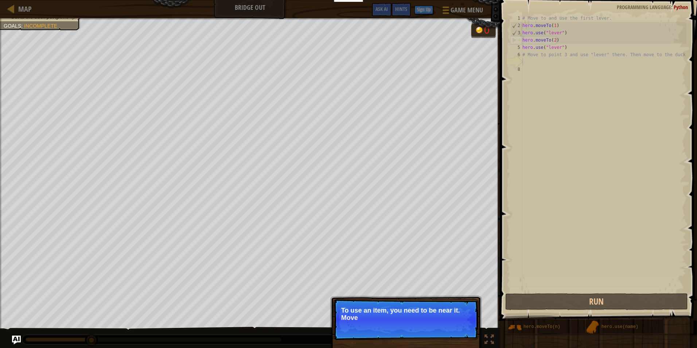
click at [438, 328] on p "Skip (esc) Continue To use an item, you need to be near it. Move" at bounding box center [405, 319] width 145 height 41
click at [438, 328] on p "Skip (esc) Continue To use an item, you need to be near it. Move to the next av…" at bounding box center [405, 319] width 145 height 41
click at [445, 328] on p "Skip (esc) Continue To use an item, you need to be near it. Move to the next av…" at bounding box center [405, 319] width 145 height 41
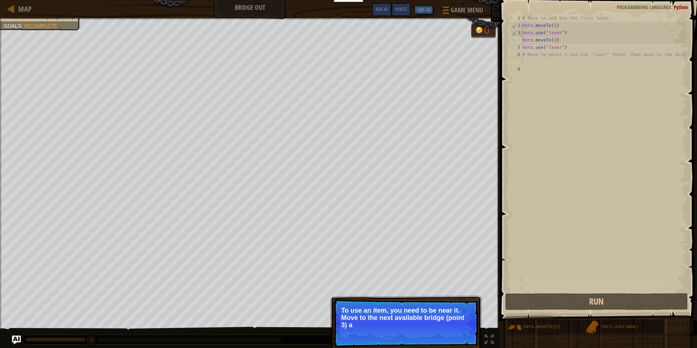
click at [449, 330] on p "Skip (esc) Continue To use an item, you need to be near it. Move to the next av…" at bounding box center [405, 323] width 145 height 48
click at [447, 329] on p "Skip (esc) Continue To use an item, you need to be near it. Move to the next av…" at bounding box center [405, 323] width 145 height 49
click at [446, 329] on p "Skip (esc) Continue To use an item, you need to be near it. Move to the next av…" at bounding box center [405, 323] width 145 height 49
click at [446, 331] on button "Continue" at bounding box center [457, 334] width 30 height 9
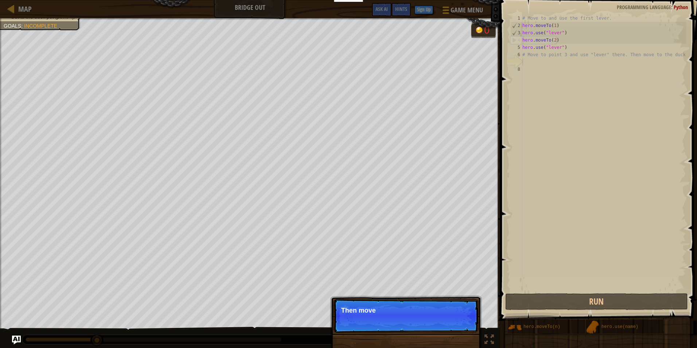
click at [446, 331] on p "Skip (esc) Continue Then move" at bounding box center [405, 316] width 145 height 34
click at [447, 330] on p "Skip (esc) Continue Then move to the duck at the p" at bounding box center [405, 316] width 145 height 34
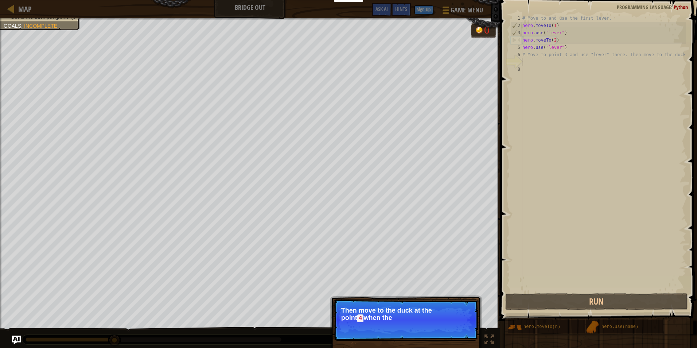
click at [447, 330] on p "Skip (esc) Continue Then move to the duck at the [GEOGRAPHIC_DATA] when the" at bounding box center [405, 320] width 145 height 42
click at [447, 330] on p "Skip (esc) Continue Then move to the duck at the [GEOGRAPHIC_DATA] when the bri…" at bounding box center [405, 320] width 145 height 42
click at [447, 330] on button "Continue" at bounding box center [457, 327] width 30 height 9
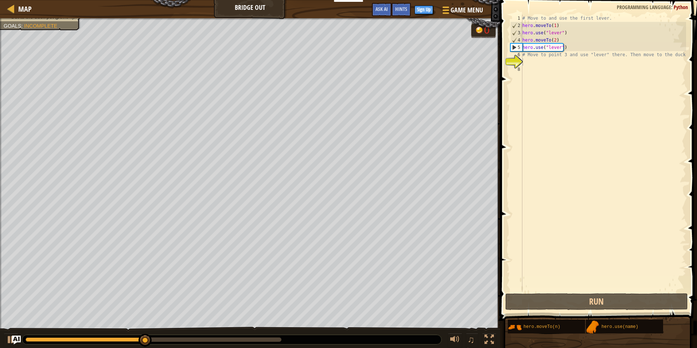
click at [447, 330] on div "Use the bridge levers. Get to the duck pet (point 4). Goals : Incomplete 0 ♫ An…" at bounding box center [348, 183] width 697 height 330
click at [529, 62] on div "# Move to and use the first lever. hero . moveTo ( 1 ) hero . use ( "lever" ) h…" at bounding box center [603, 160] width 165 height 291
paste textarea "hero.moveTo(2)"
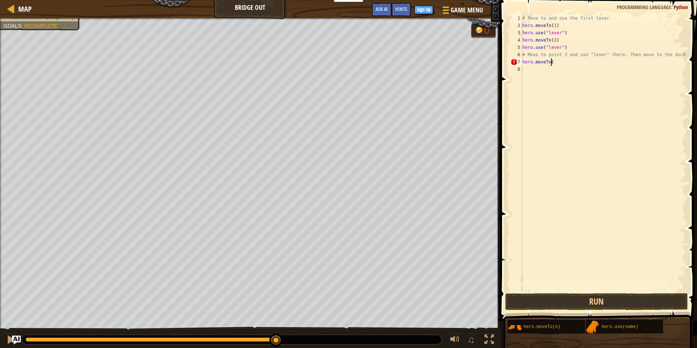
scroll to position [3, 2]
type textarea "hero.moveTo(3)"
click at [529, 70] on div "# Move to and use the first lever. hero . moveTo ( 1 ) hero . use ( "lever" ) h…" at bounding box center [603, 160] width 165 height 291
type textarea "hero.use("lever")"
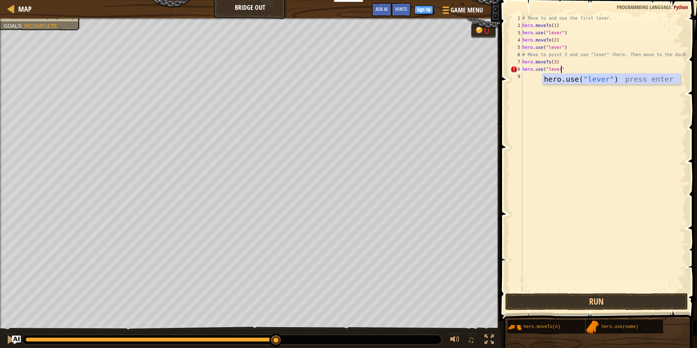
scroll to position [3, 3]
click at [525, 79] on div "# Move to and use the first lever. hero . moveTo ( 1 ) hero . use ( "lever" ) h…" at bounding box center [603, 160] width 165 height 291
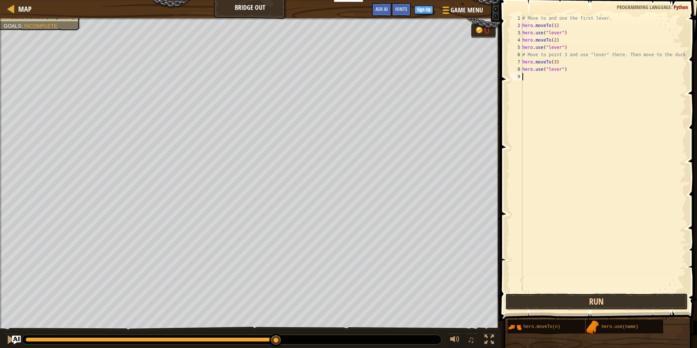
click at [560, 306] on button "Run" at bounding box center [596, 301] width 183 height 17
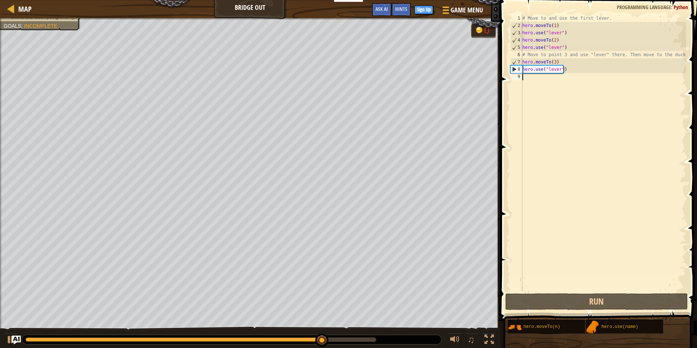
paste textarea "hero.moveTo(2)"
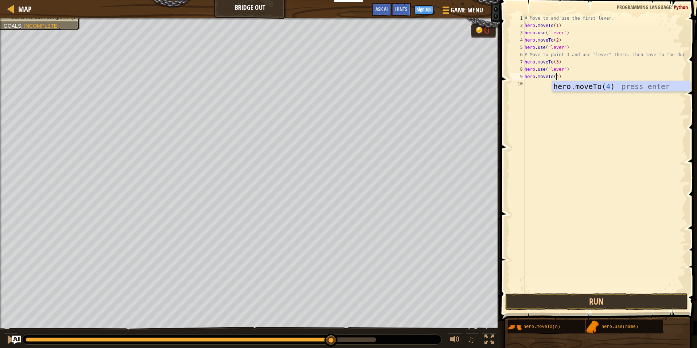
scroll to position [3, 2]
type textarea "hero.moveTo(4)"
click at [563, 300] on button "Run" at bounding box center [596, 301] width 183 height 17
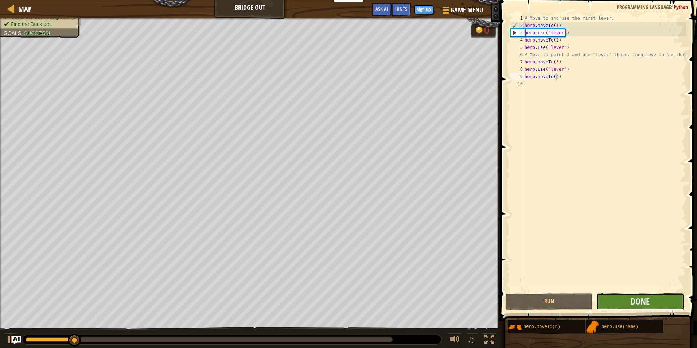
click at [602, 299] on button "Done" at bounding box center [639, 301] width 87 height 17
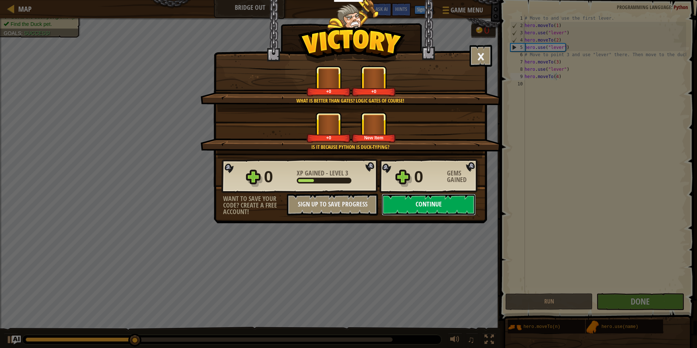
click at [432, 204] on button "Continue" at bounding box center [428, 204] width 94 height 22
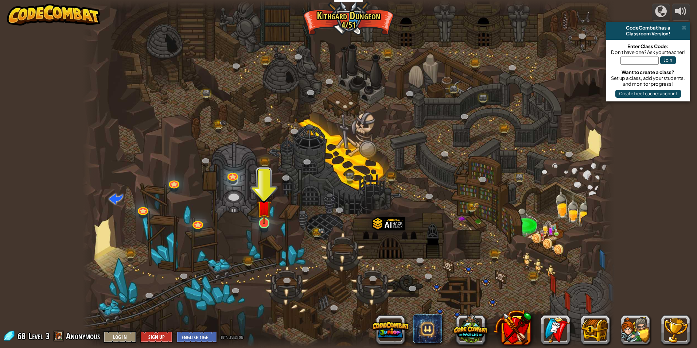
drag, startPoint x: 255, startPoint y: 215, endPoint x: 260, endPoint y: 217, distance: 5.5
click at [255, 215] on div at bounding box center [348, 174] width 532 height 348
click at [265, 218] on img at bounding box center [264, 207] width 14 height 33
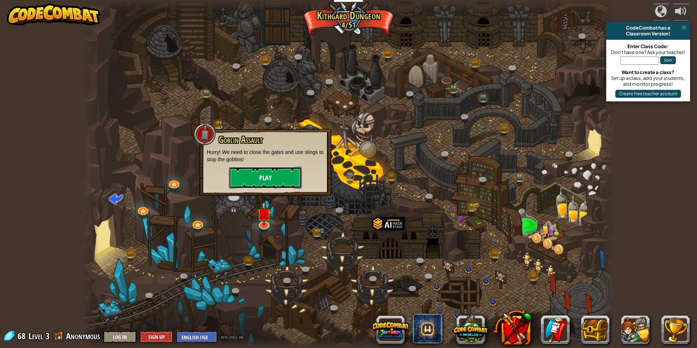
click at [262, 174] on button "Play" at bounding box center [265, 178] width 73 height 22
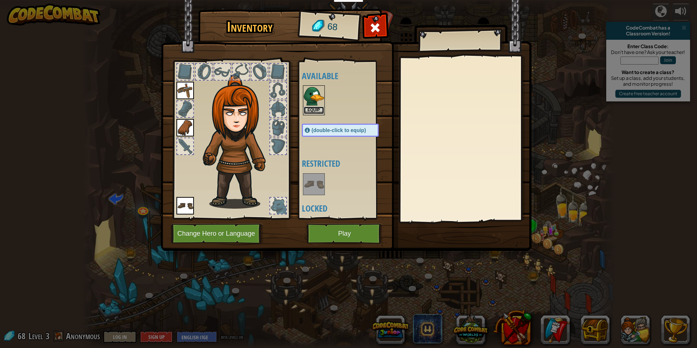
click at [310, 107] on button "Equip" at bounding box center [314, 110] width 20 height 8
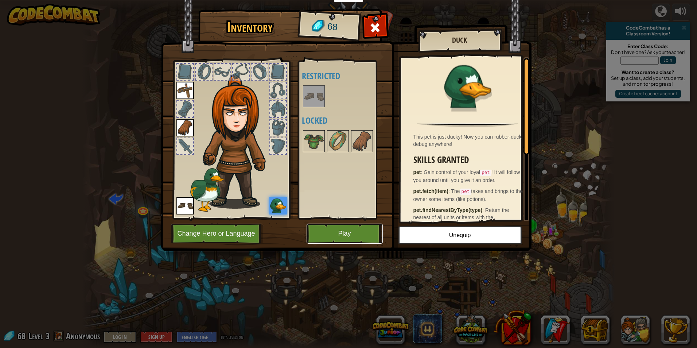
click at [335, 235] on button "Play" at bounding box center [344, 233] width 76 height 20
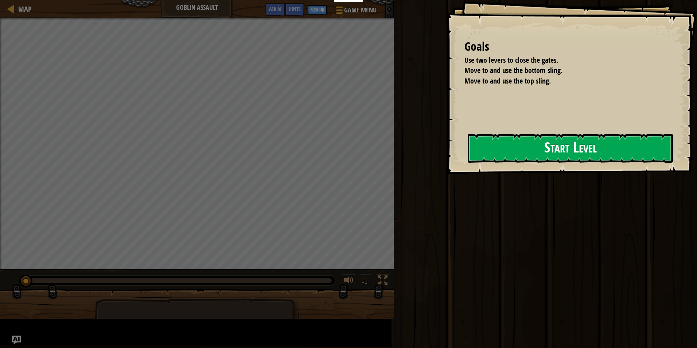
click at [467, 163] on button "Start Level" at bounding box center [569, 148] width 205 height 29
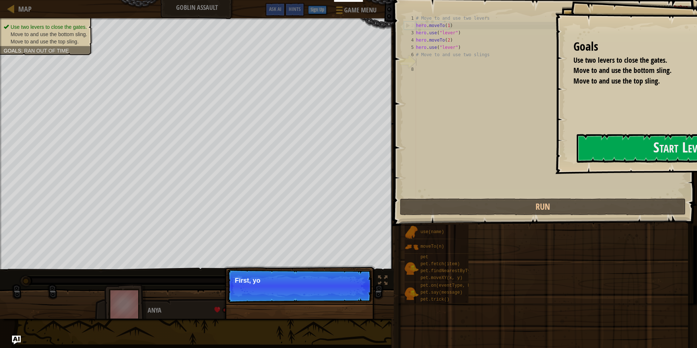
drag, startPoint x: 623, startPoint y: 145, endPoint x: 591, endPoint y: 147, distance: 32.1
click at [623, 145] on div "# Move to and use two levers hero . moveTo ( 1 ) hero . use ( "lever" ) hero . …" at bounding box center [549, 113] width 271 height 197
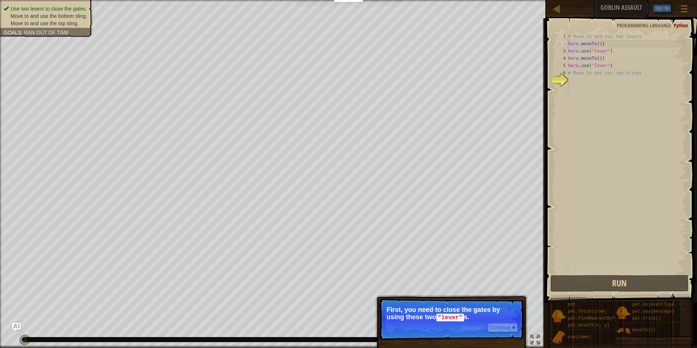
click at [576, 90] on div "# Move to and use two levers hero . moveTo ( 1 ) hero . use ( "lever" ) hero . …" at bounding box center [626, 160] width 120 height 255
click at [490, 324] on button "Continue" at bounding box center [503, 326] width 30 height 9
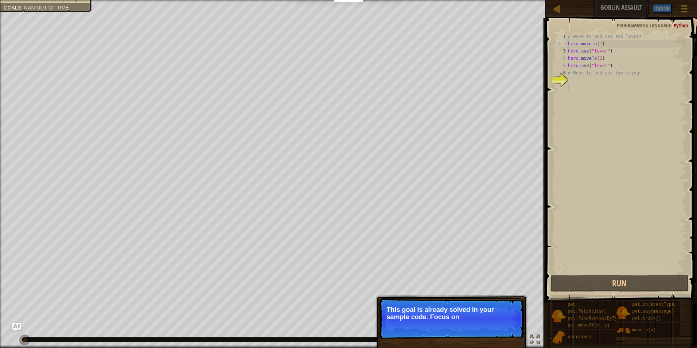
drag, startPoint x: 457, startPoint y: 317, endPoint x: 476, endPoint y: 323, distance: 19.8
click at [460, 319] on p "This goal is already solved in your sample code. Focus on" at bounding box center [451, 313] width 129 height 15
click at [482, 321] on p "Skip (esc) Continue This goal is already solved in your sample code. Focus on u…" at bounding box center [451, 318] width 145 height 41
click at [512, 310] on p "This goal is already solved in your sample code. Focus on using "slin" at bounding box center [451, 313] width 129 height 15
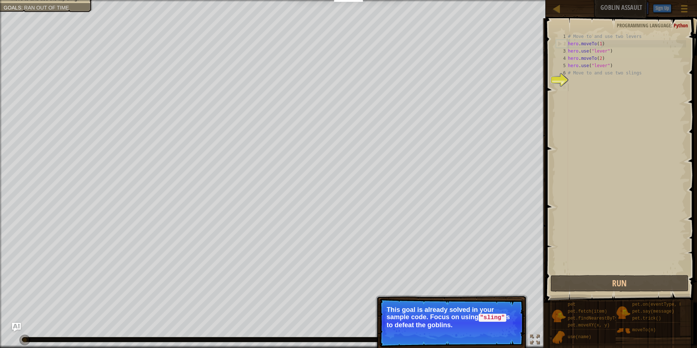
click at [493, 317] on code ""sling"" at bounding box center [492, 317] width 28 height 8
click at [504, 340] on p "Skip (esc) Continue This goal is already solved in your sample code. Focus on u…" at bounding box center [451, 322] width 145 height 49
click at [505, 332] on button "Continue" at bounding box center [503, 334] width 30 height 9
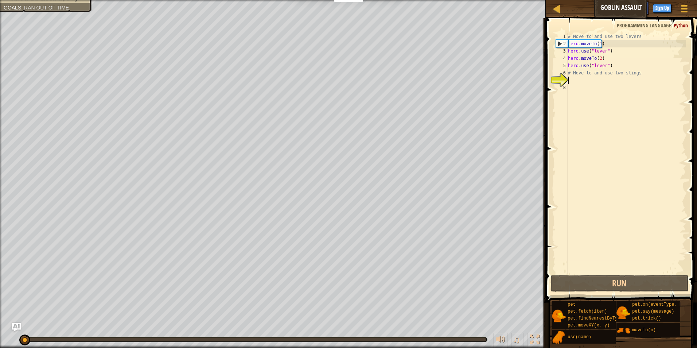
click at [574, 83] on div "# Move to and use two levers hero . moveTo ( 1 ) hero . use ( "lever" ) hero . …" at bounding box center [626, 160] width 120 height 255
click at [600, 278] on button "Run" at bounding box center [619, 283] width 138 height 17
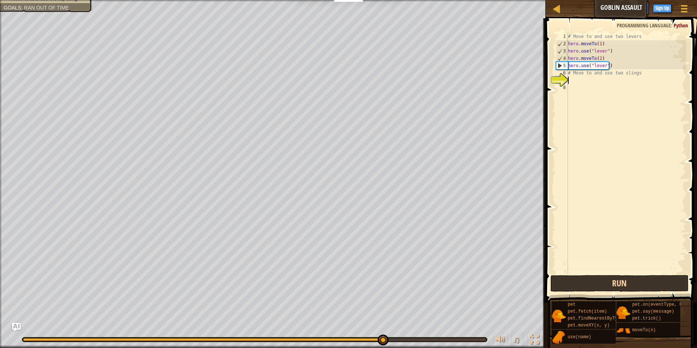
paste textarea "hero.moveTo(2)"
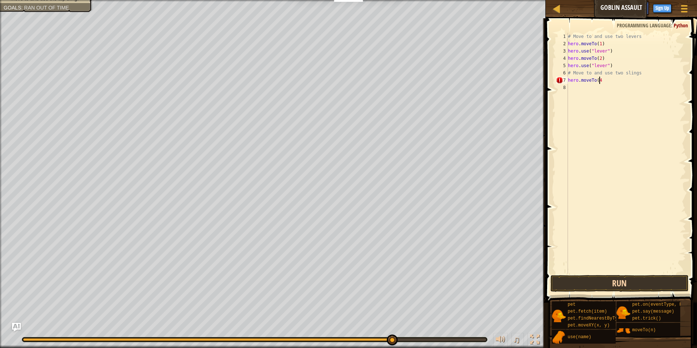
scroll to position [3, 2]
type textarea "hero.moveTo(4)"
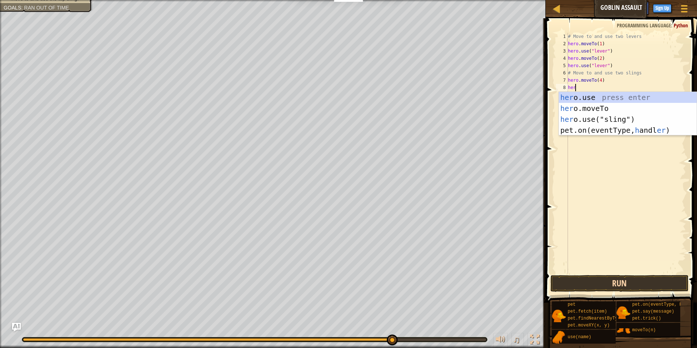
scroll to position [3, 0]
click at [599, 123] on div "hero .use press enter hero .moveTo press enter hero .use("sling") press enter" at bounding box center [628, 119] width 138 height 55
type textarea "hero.use("sling")"
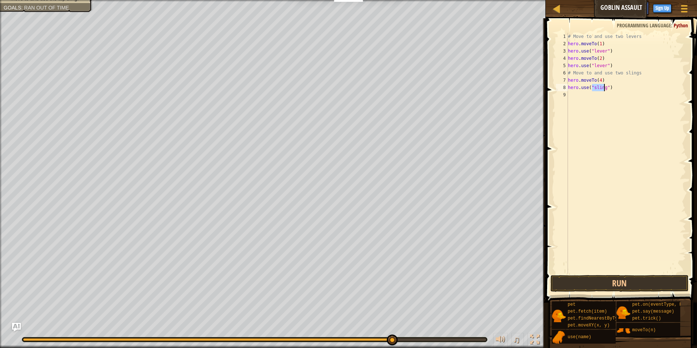
click at [576, 95] on div "# Move to and use two levers hero . moveTo ( 1 ) hero . use ( "lever" ) hero . …" at bounding box center [626, 160] width 120 height 255
paste textarea "hero.moveTo(2)"
type textarea "hero.moveTo(3)"
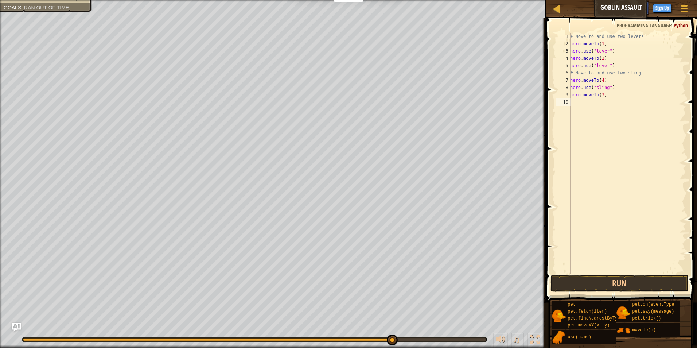
click at [590, 109] on div "# Move to and use two levers hero . moveTo ( 1 ) hero . use ( "lever" ) hero . …" at bounding box center [626, 160] width 117 height 255
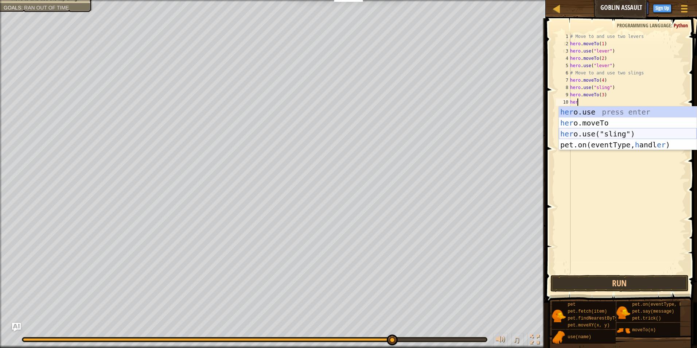
click at [599, 133] on div "her o.use press enter her o.moveTo press enter her o.use("sling") press enter p…" at bounding box center [628, 139] width 138 height 66
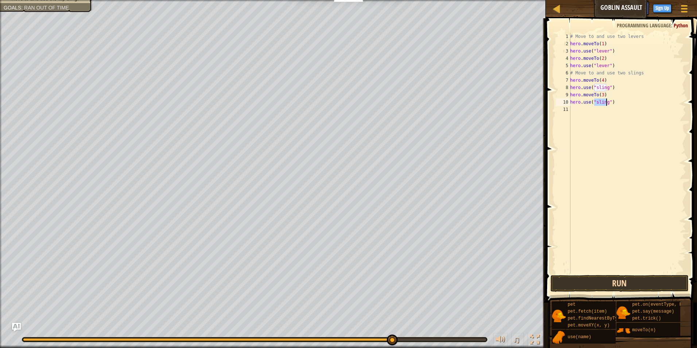
type textarea "hero.use("sling")"
click at [620, 280] on button "Run" at bounding box center [619, 283] width 138 height 17
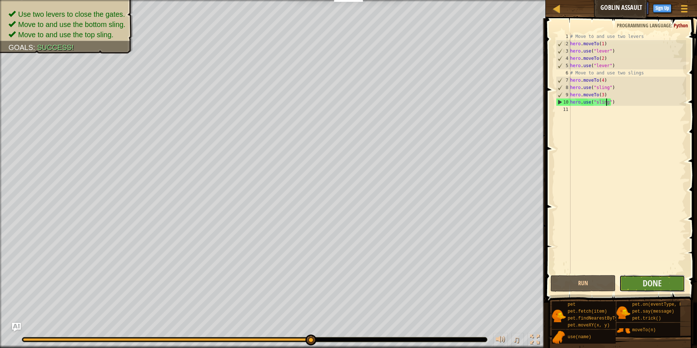
click at [619, 280] on button "Done" at bounding box center [652, 283] width 66 height 17
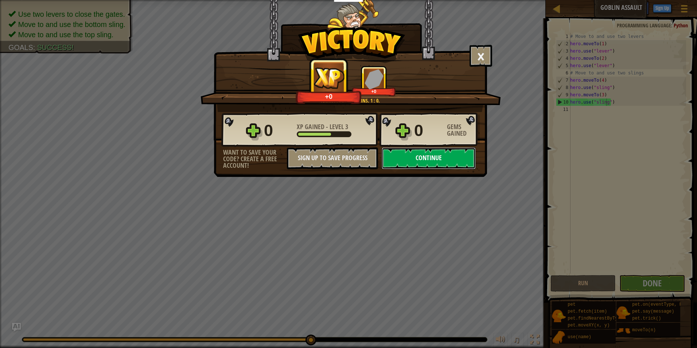
click at [396, 161] on button "Continue" at bounding box center [428, 158] width 94 height 22
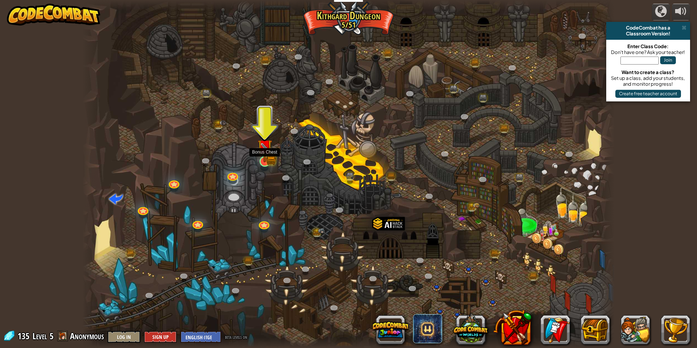
click at [258, 154] on img at bounding box center [264, 147] width 14 height 32
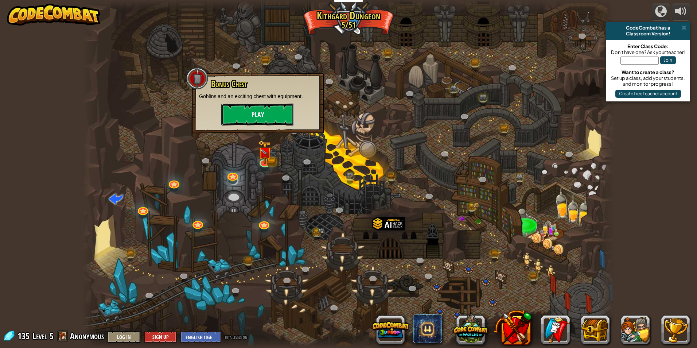
click at [272, 110] on button "Play" at bounding box center [257, 114] width 73 height 22
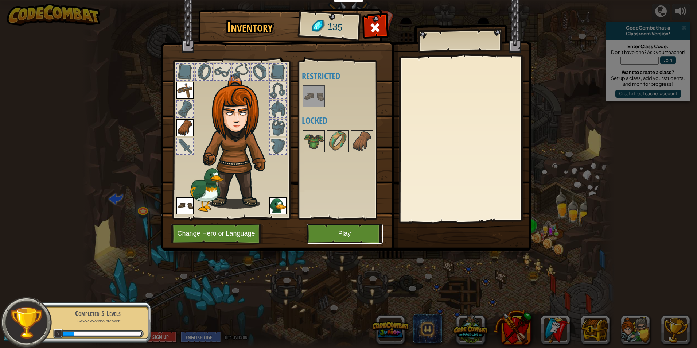
click at [347, 227] on button "Play" at bounding box center [344, 233] width 76 height 20
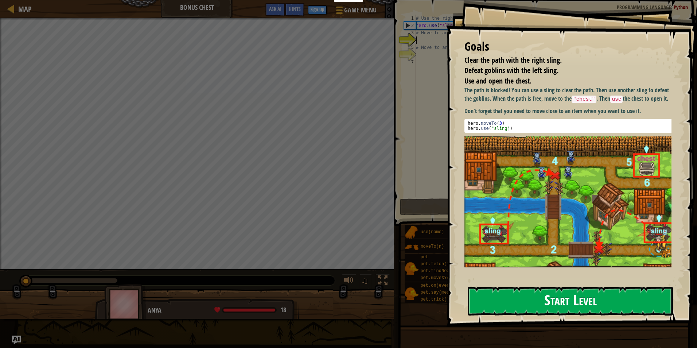
click at [476, 287] on button "Start Level" at bounding box center [569, 300] width 205 height 29
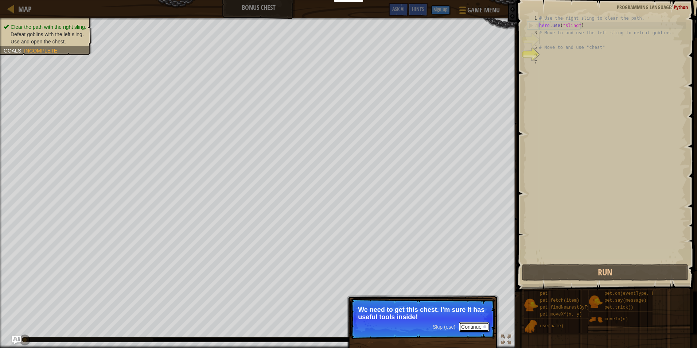
click at [475, 327] on button "Continue" at bounding box center [474, 326] width 30 height 9
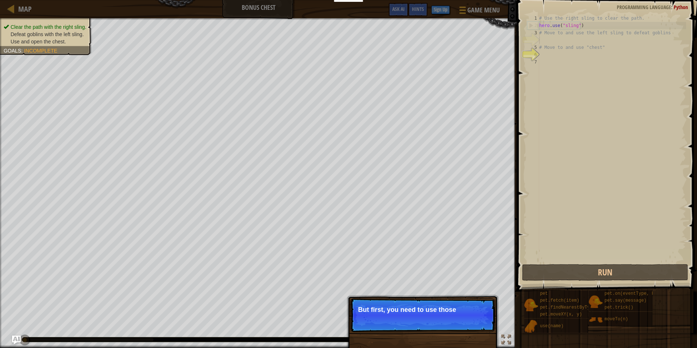
click at [473, 335] on div "Skip (esc) Continue But first, you need to use those" at bounding box center [423, 352] width 152 height 108
drag, startPoint x: 475, startPoint y: 329, endPoint x: 481, endPoint y: 336, distance: 8.8
click at [475, 341] on div "Skip (esc) Continue But first, you need to use those sling" at bounding box center [423, 352] width 152 height 108
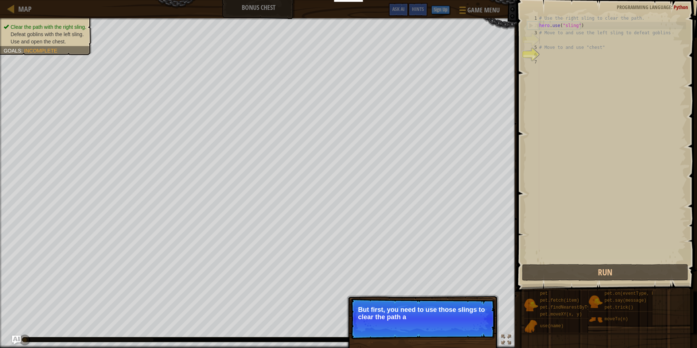
drag, startPoint x: 484, startPoint y: 325, endPoint x: 466, endPoint y: 330, distance: 18.4
click at [482, 326] on p "Skip (esc) Continue But first, you need to use those slings to clear the path a" at bounding box center [422, 318] width 145 height 41
click at [476, 323] on button "Continue" at bounding box center [474, 326] width 30 height 9
